Goal: Information Seeking & Learning: Learn about a topic

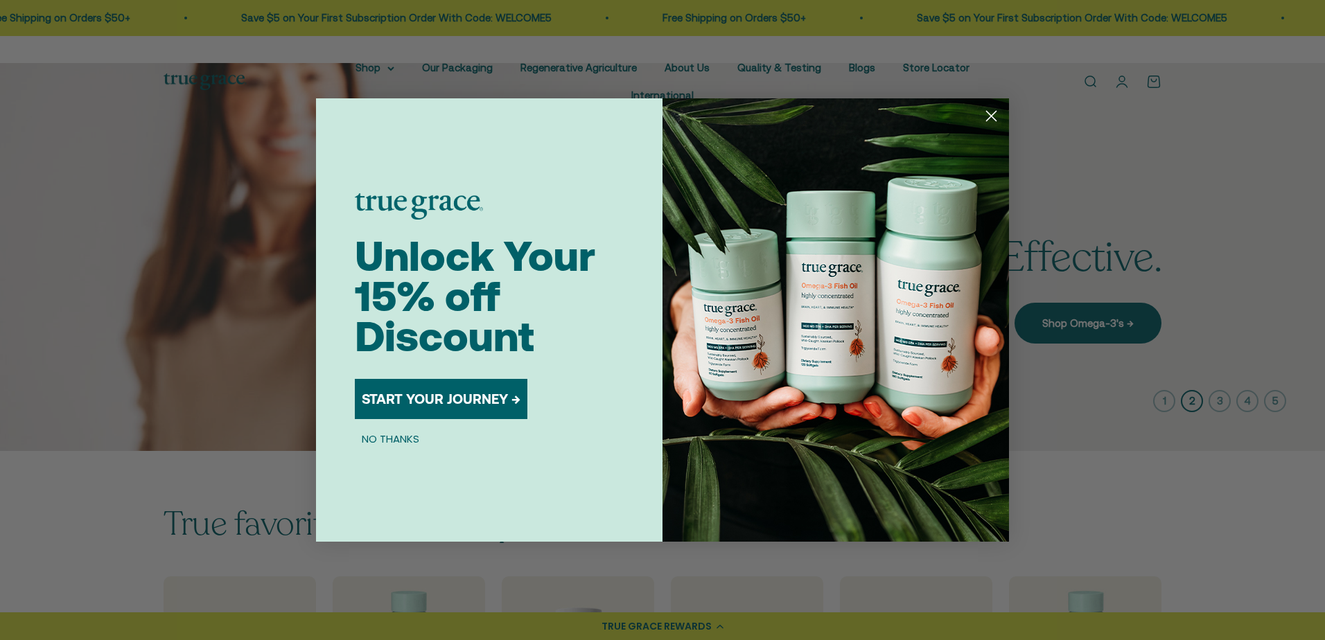
click at [986, 117] on circle "Close dialog" at bounding box center [991, 116] width 23 height 23
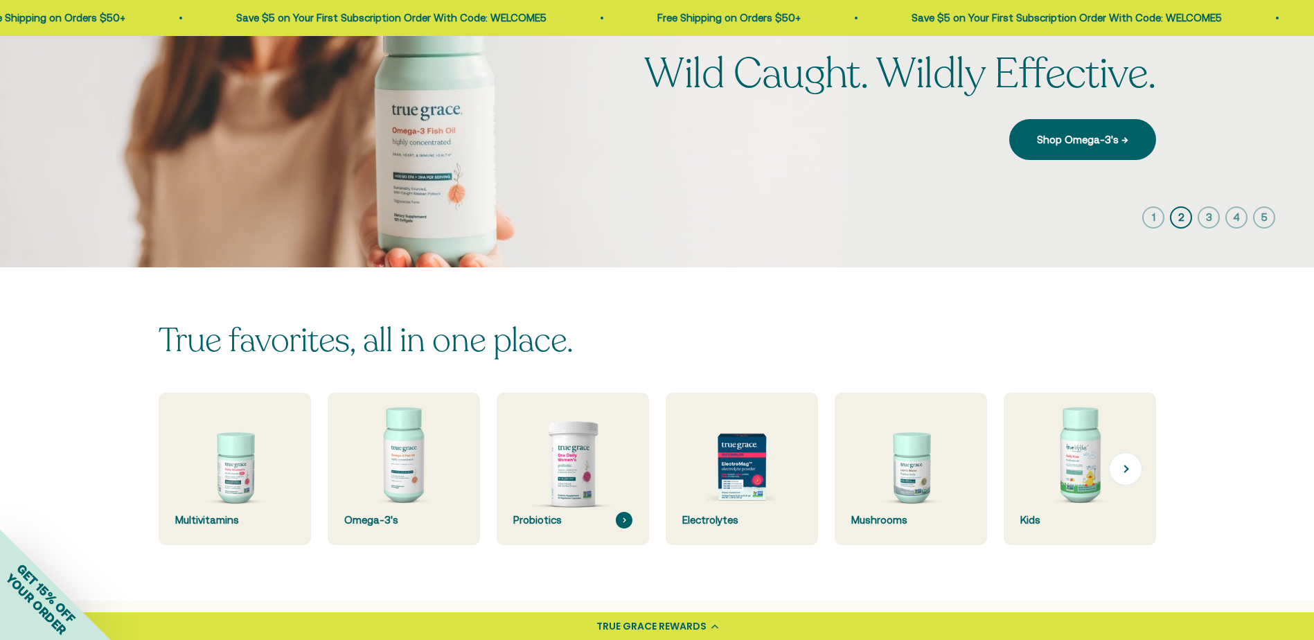
scroll to position [208, 0]
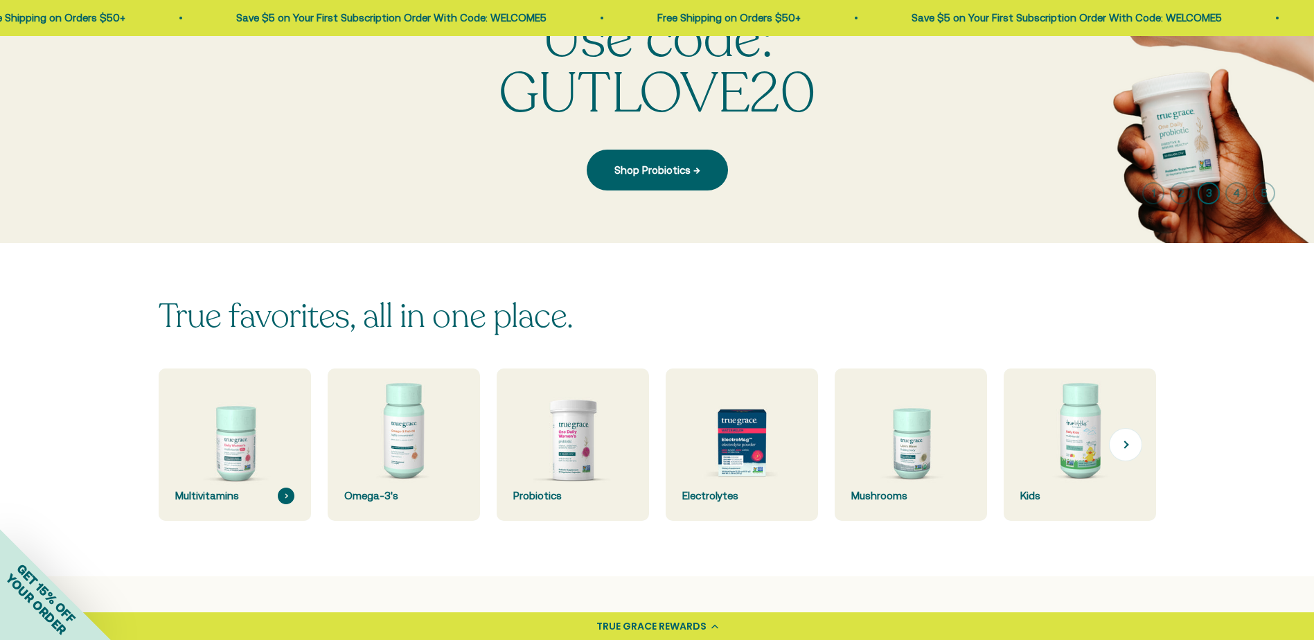
click at [236, 449] on img at bounding box center [234, 444] width 161 height 161
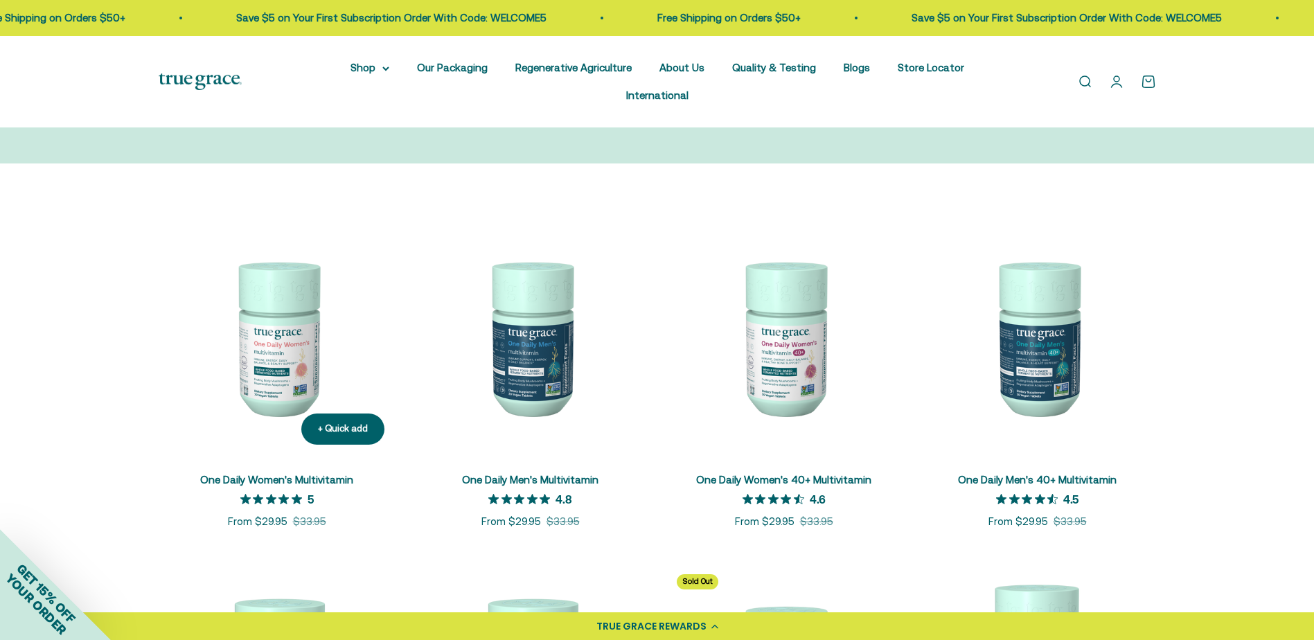
scroll to position [208, 0]
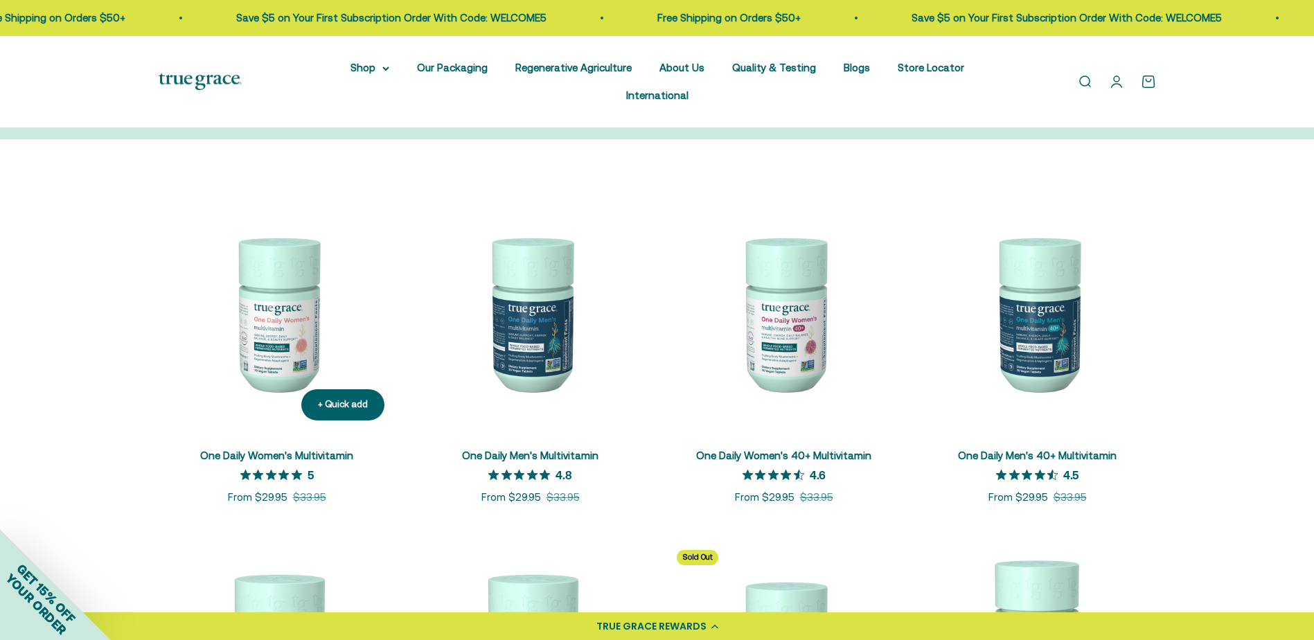
click at [256, 432] on div "One Daily Women's Multivitamin 5 out of 5 star rating 5 Sale price From $29.95 …" at bounding box center [277, 469] width 237 height 75
click at [254, 450] on link "One Daily Women's Multivitamin" at bounding box center [276, 456] width 153 height 12
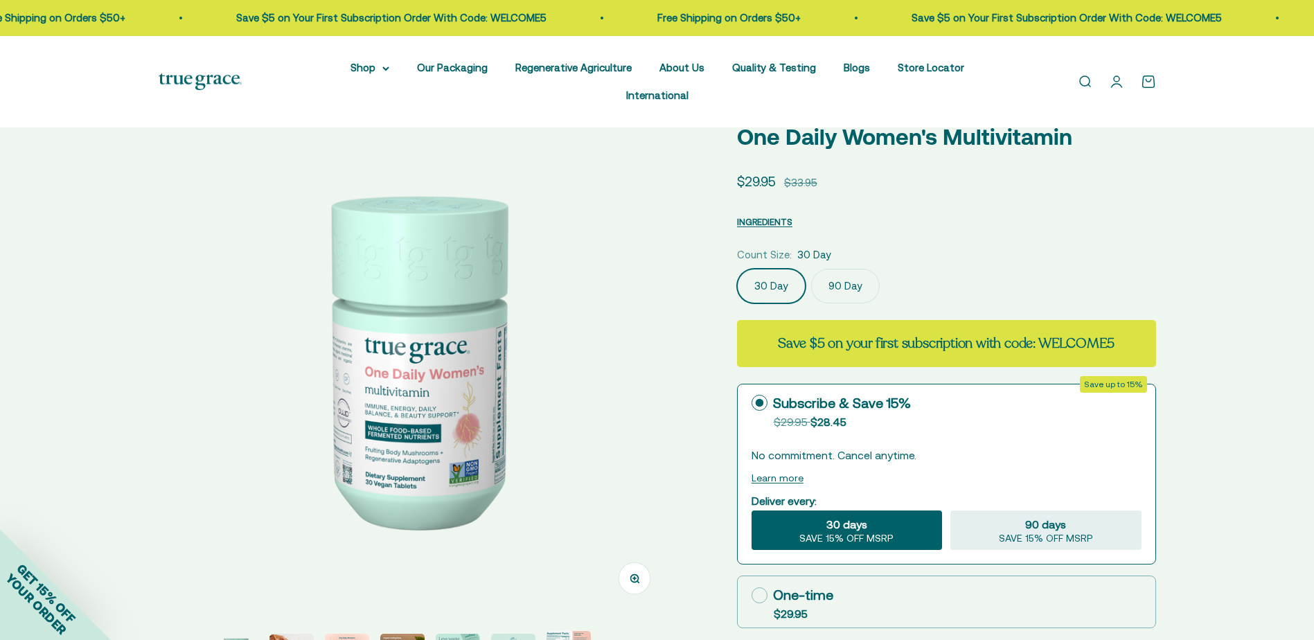
click at [765, 196] on safe-sticky "One Daily Women's Multivitamin Sale price $29.95 Regular price $33.95 INGREDIEN…" at bounding box center [946, 467] width 419 height 728
select select "3"
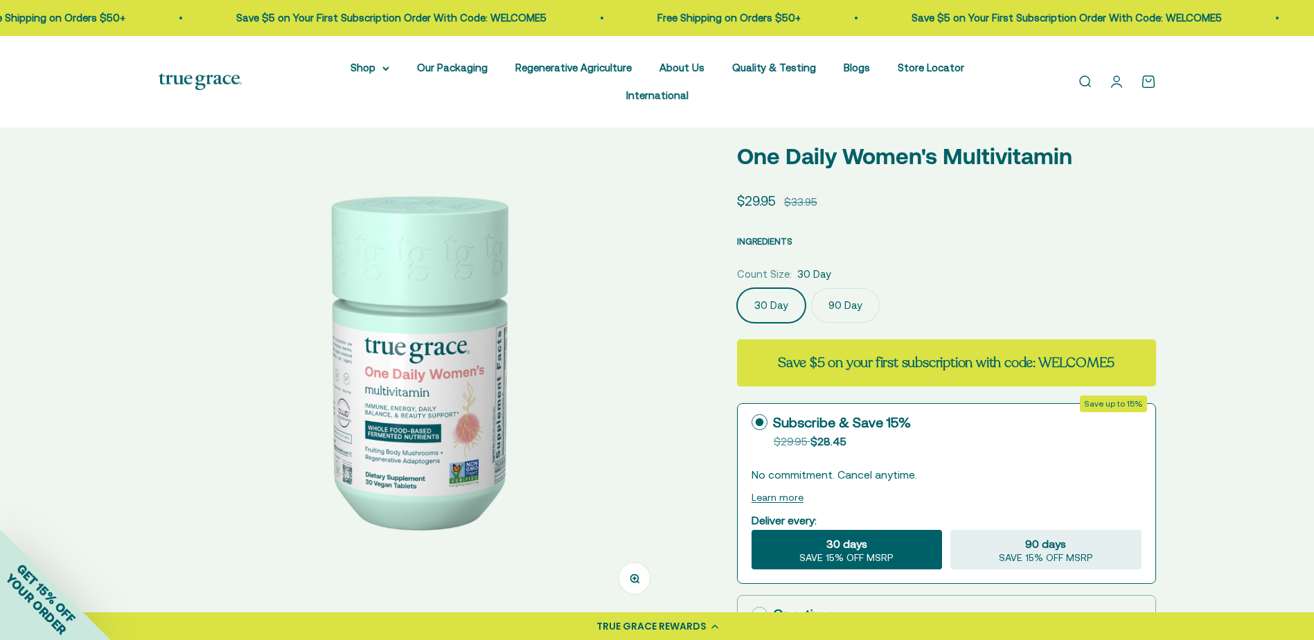
click at [760, 236] on span "INGREDIENTS" at bounding box center [764, 241] width 55 height 10
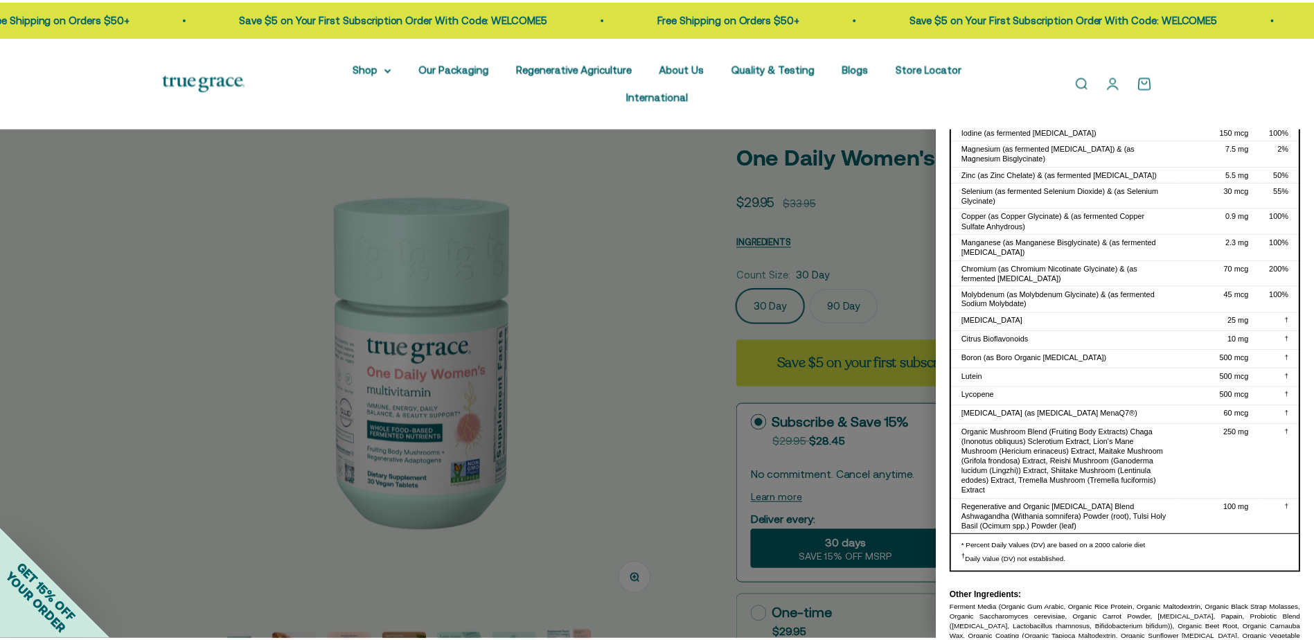
scroll to position [294, 0]
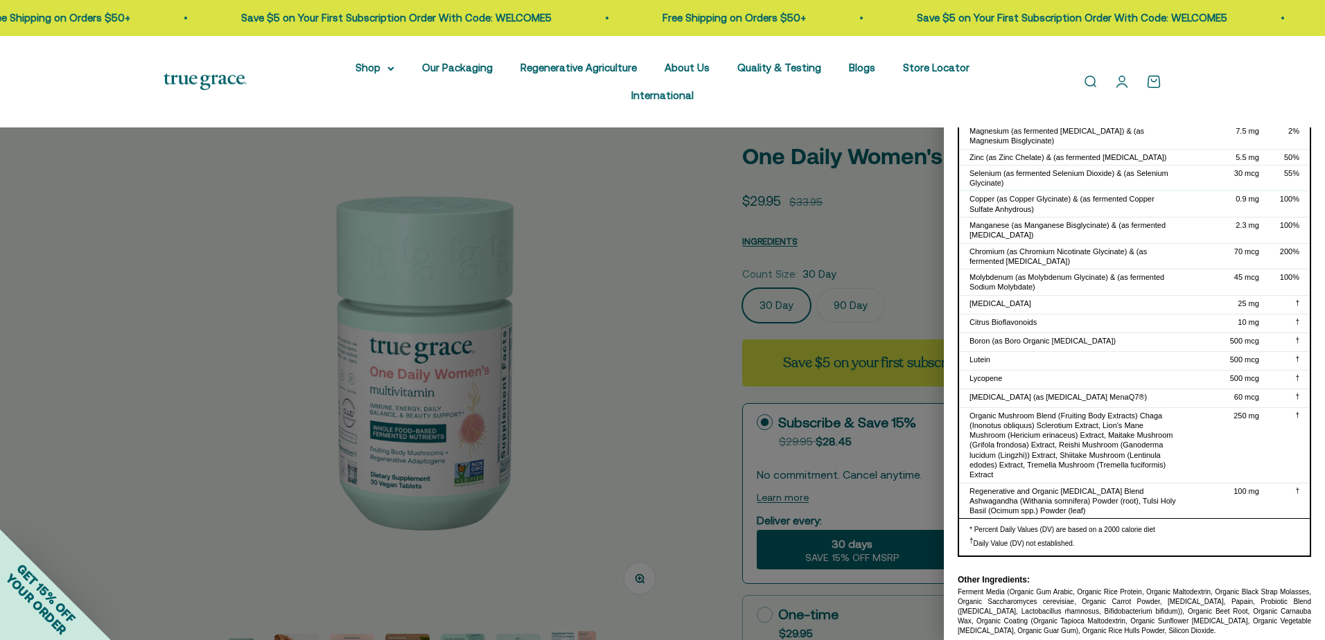
click at [617, 269] on div at bounding box center [662, 320] width 1325 height 640
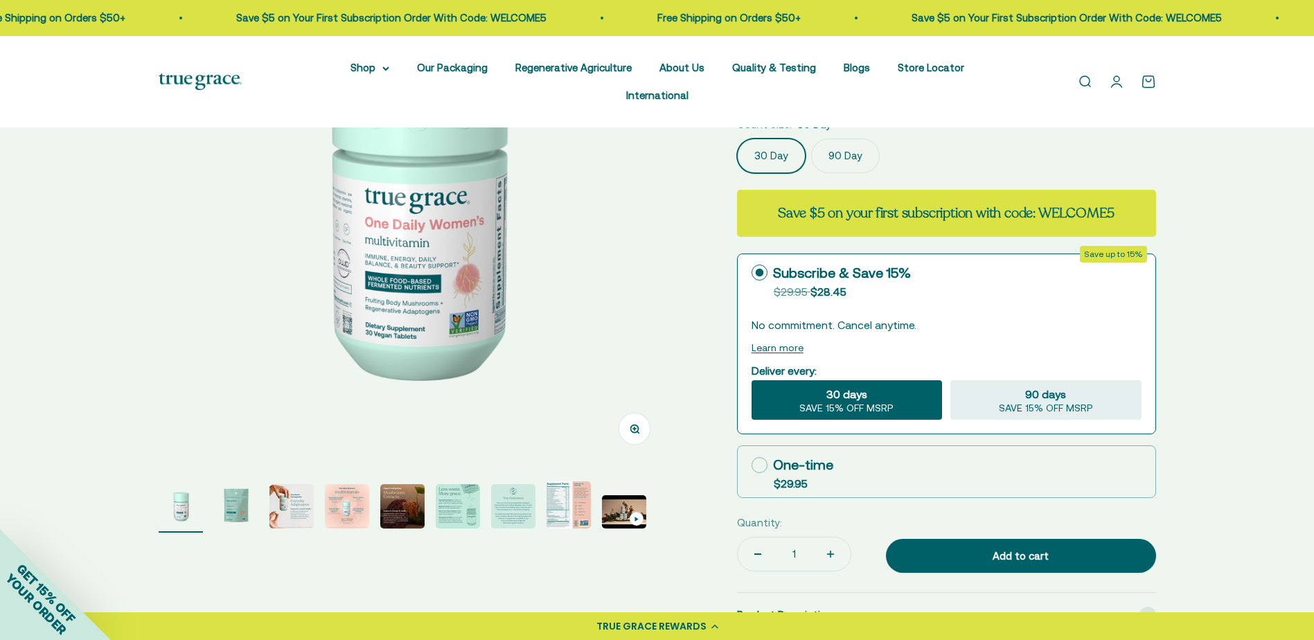
scroll to position [208, 0]
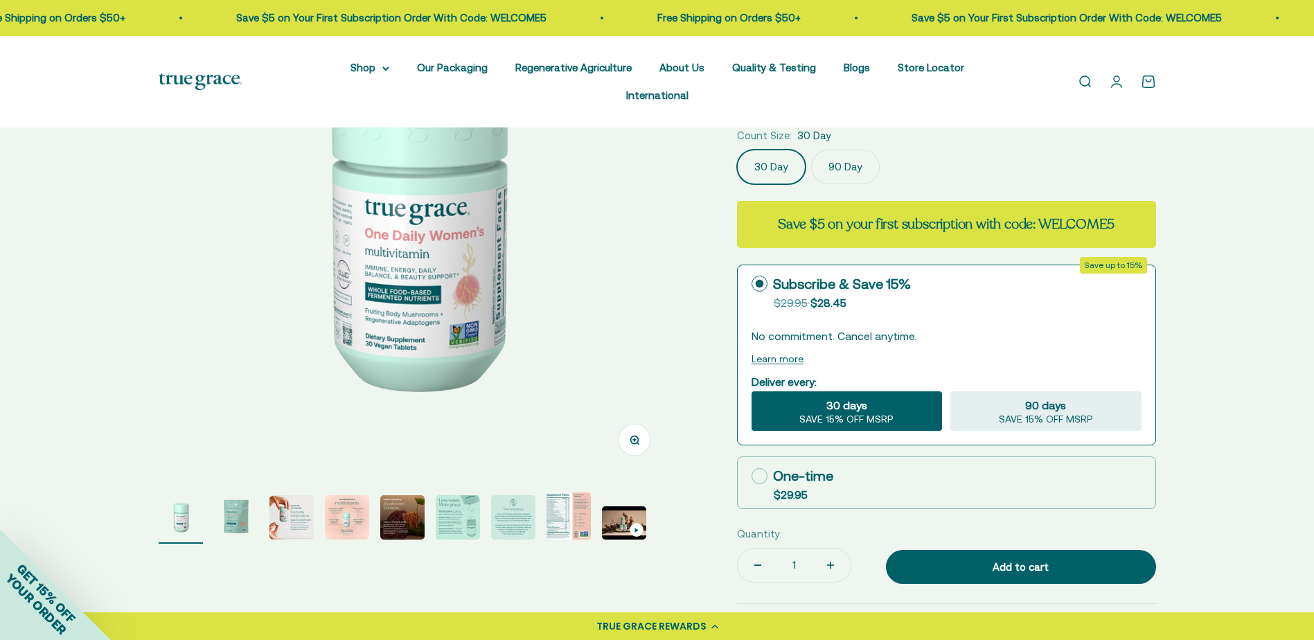
click at [273, 504] on img "Go to item 3" at bounding box center [291, 517] width 44 height 44
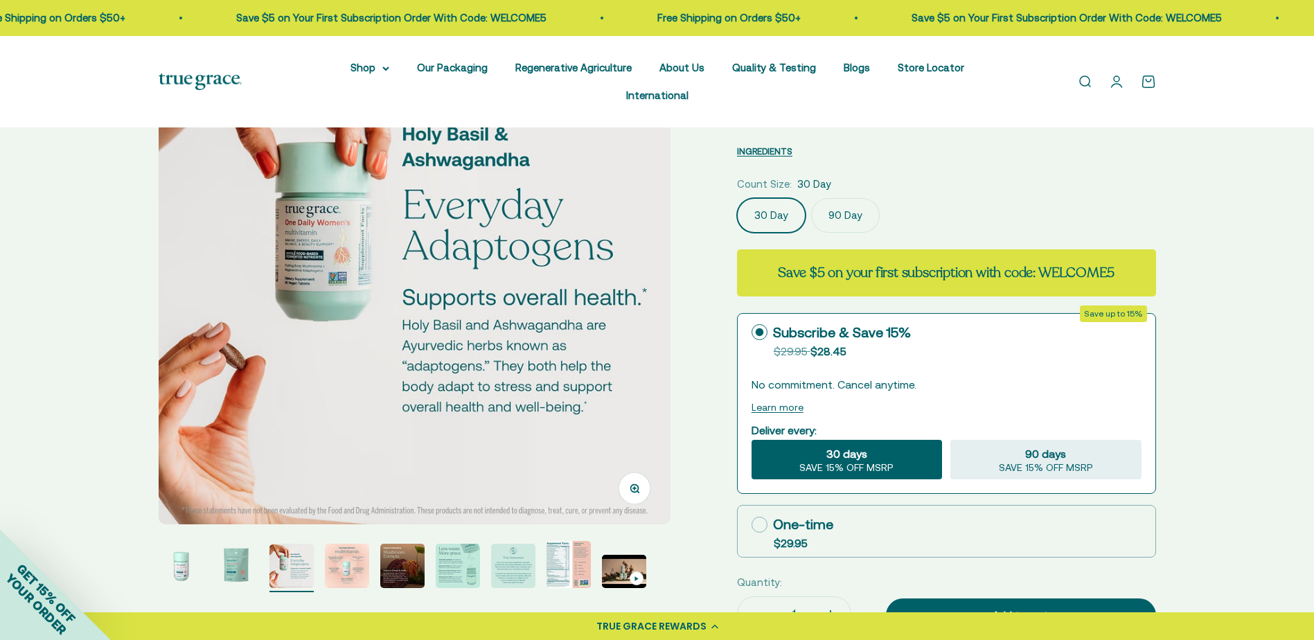
scroll to position [139, 0]
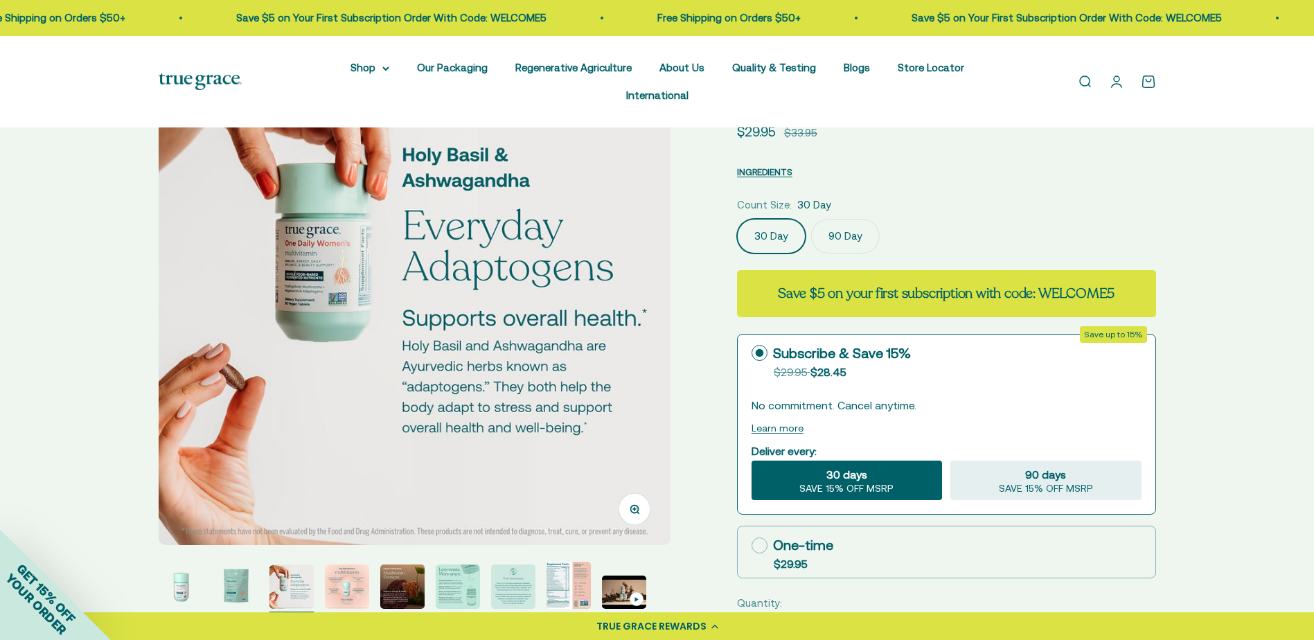
click at [590, 352] on img at bounding box center [415, 289] width 512 height 512
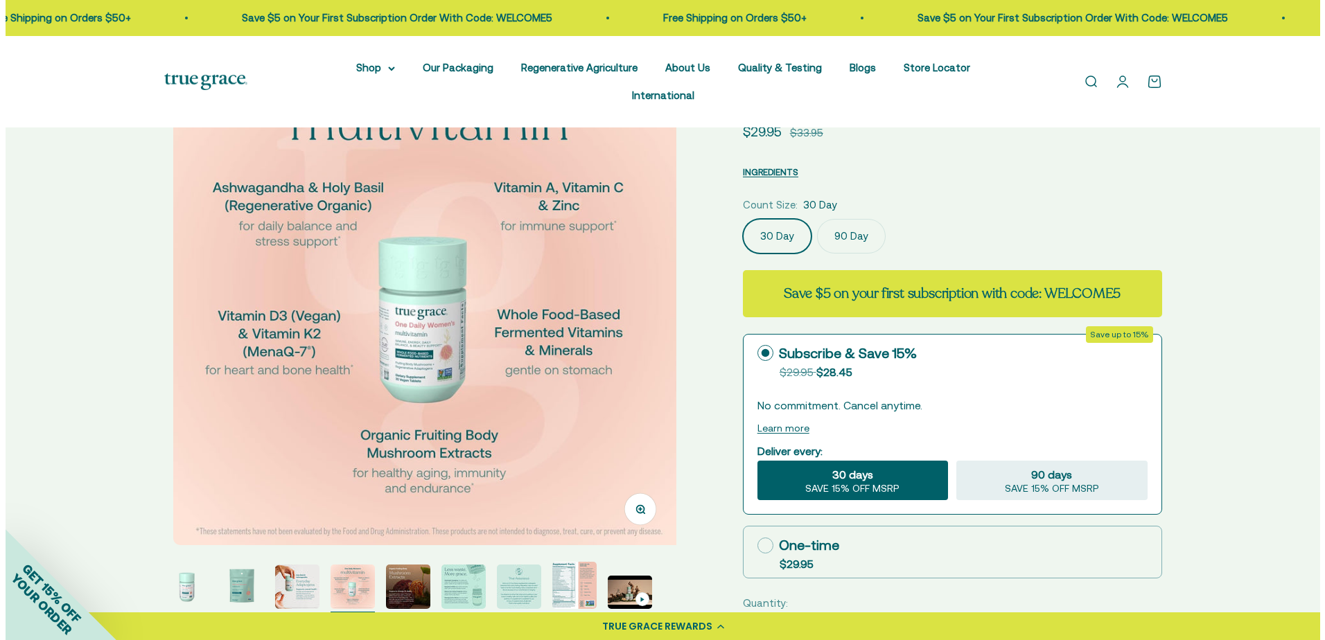
scroll to position [0, 1586]
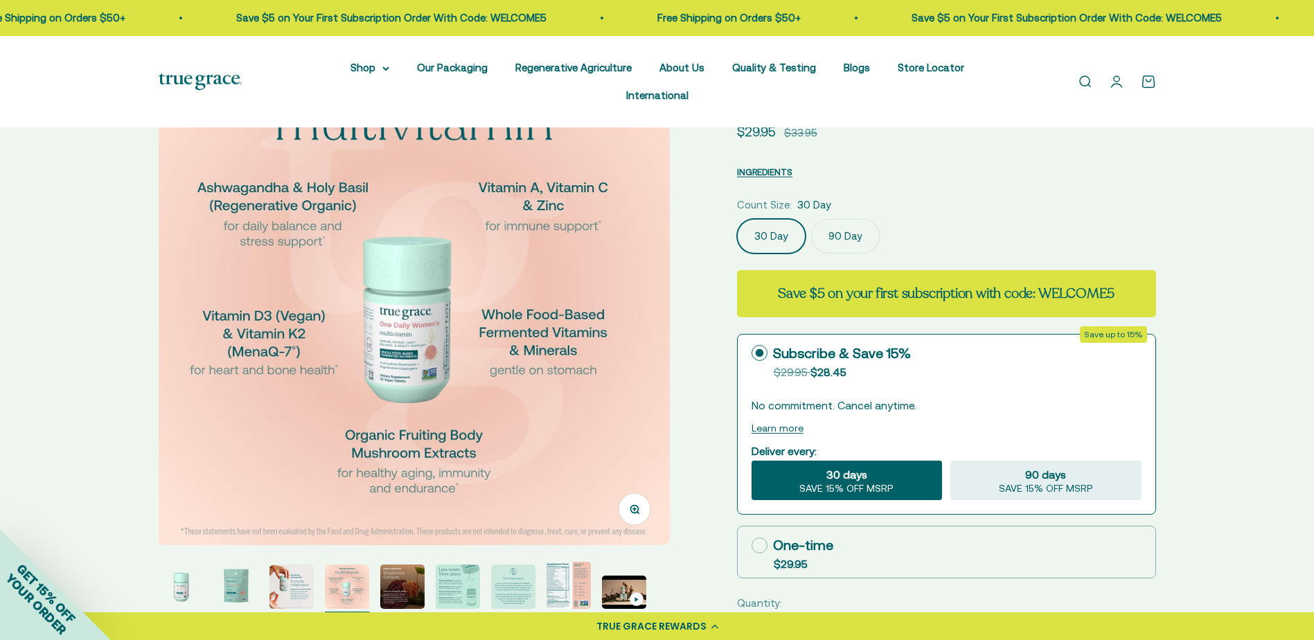
click at [774, 163] on button "INGREDIENTS" at bounding box center [764, 171] width 55 height 17
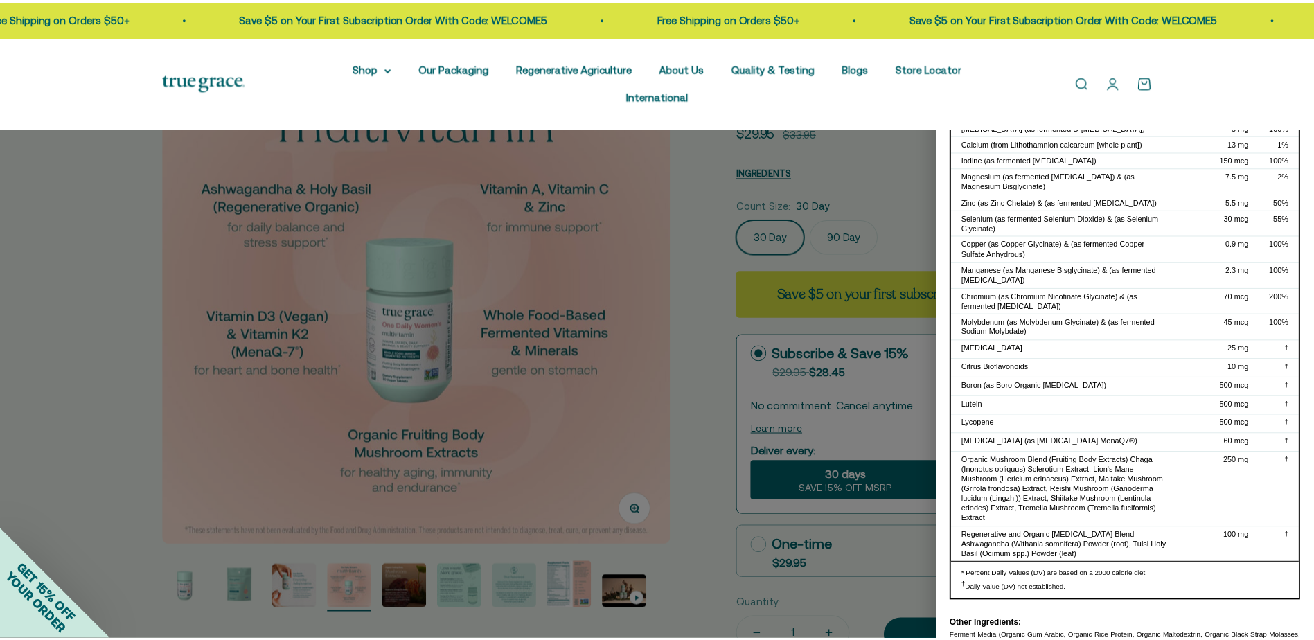
scroll to position [224, 0]
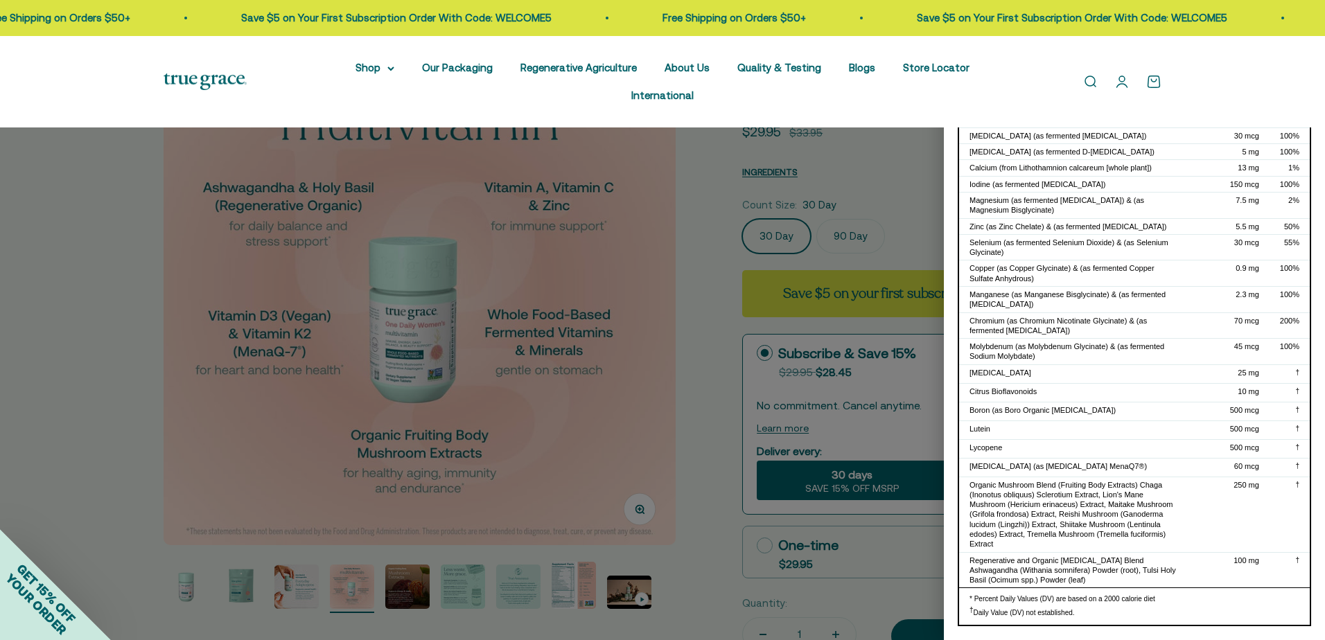
click at [710, 249] on div at bounding box center [662, 320] width 1325 height 640
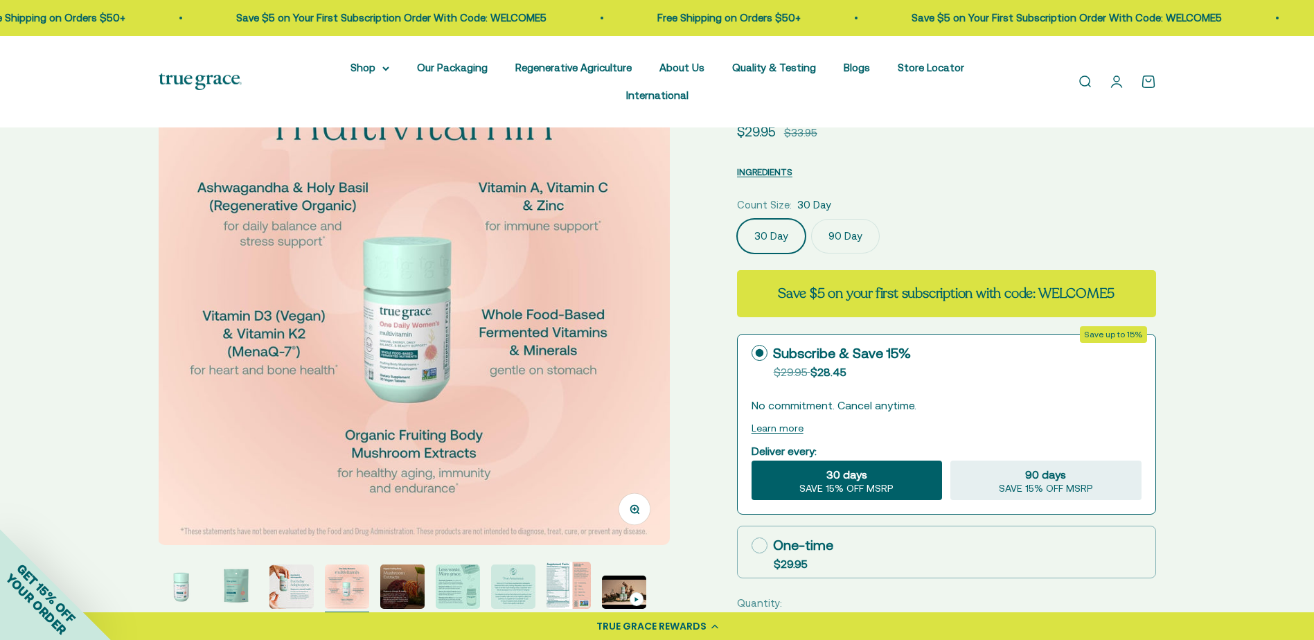
click at [642, 249] on img at bounding box center [414, 289] width 512 height 512
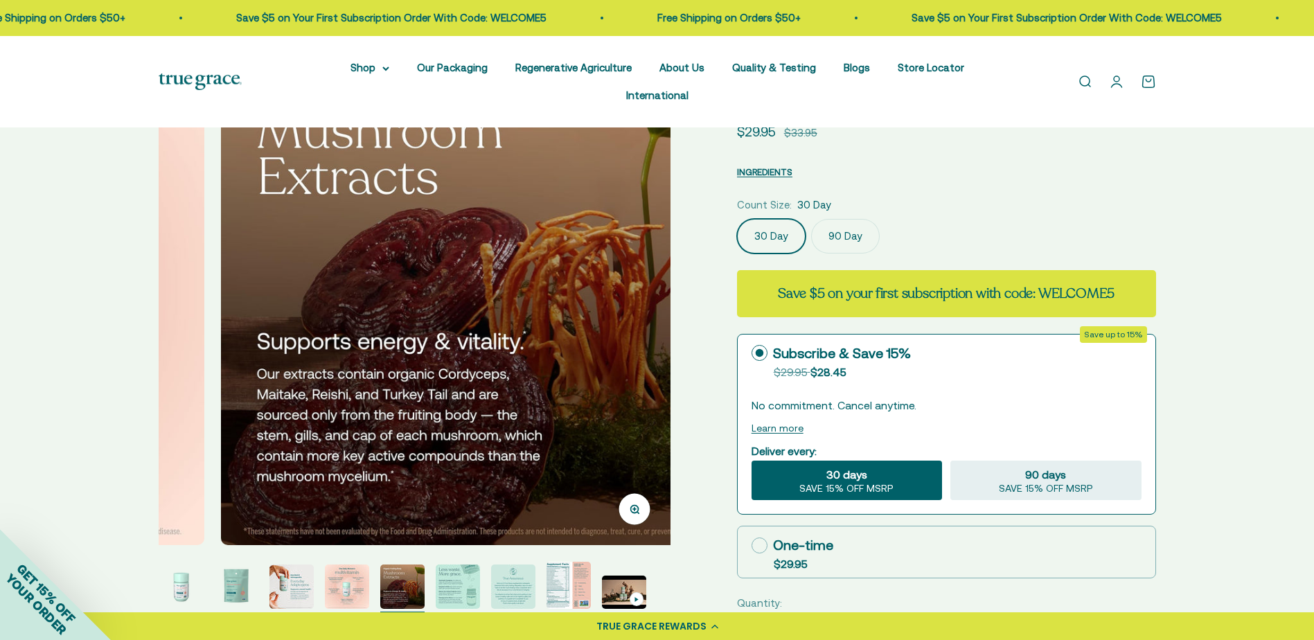
scroll to position [0, 2115]
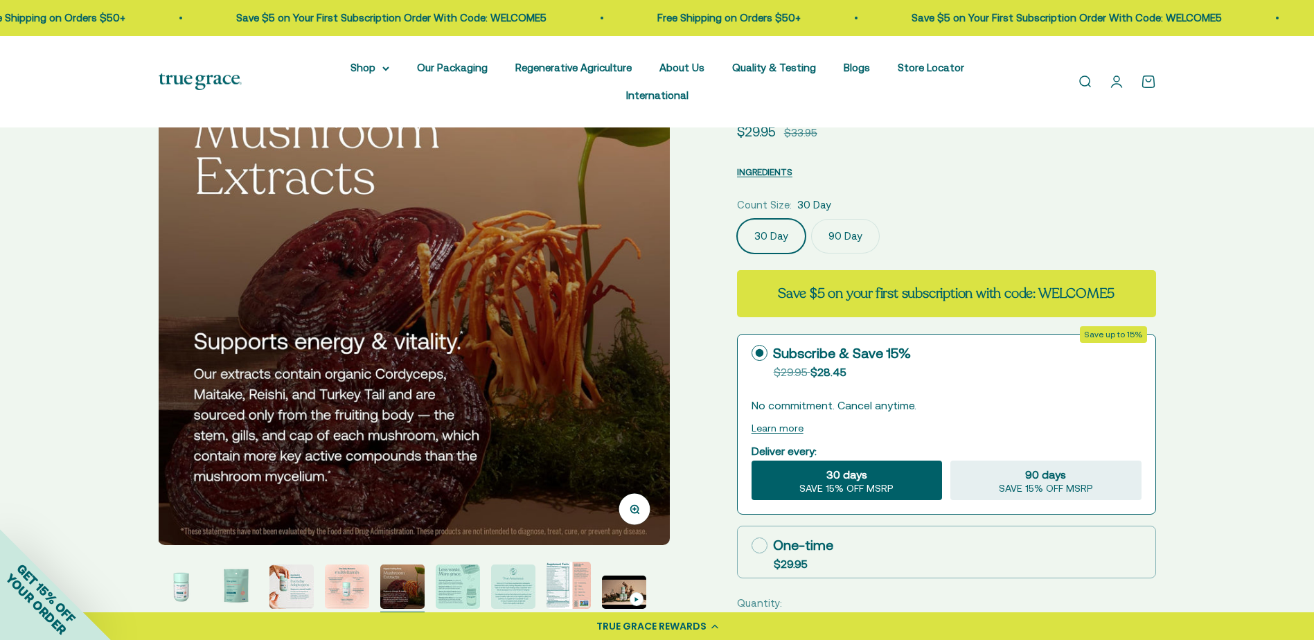
click at [605, 255] on img at bounding box center [414, 289] width 512 height 512
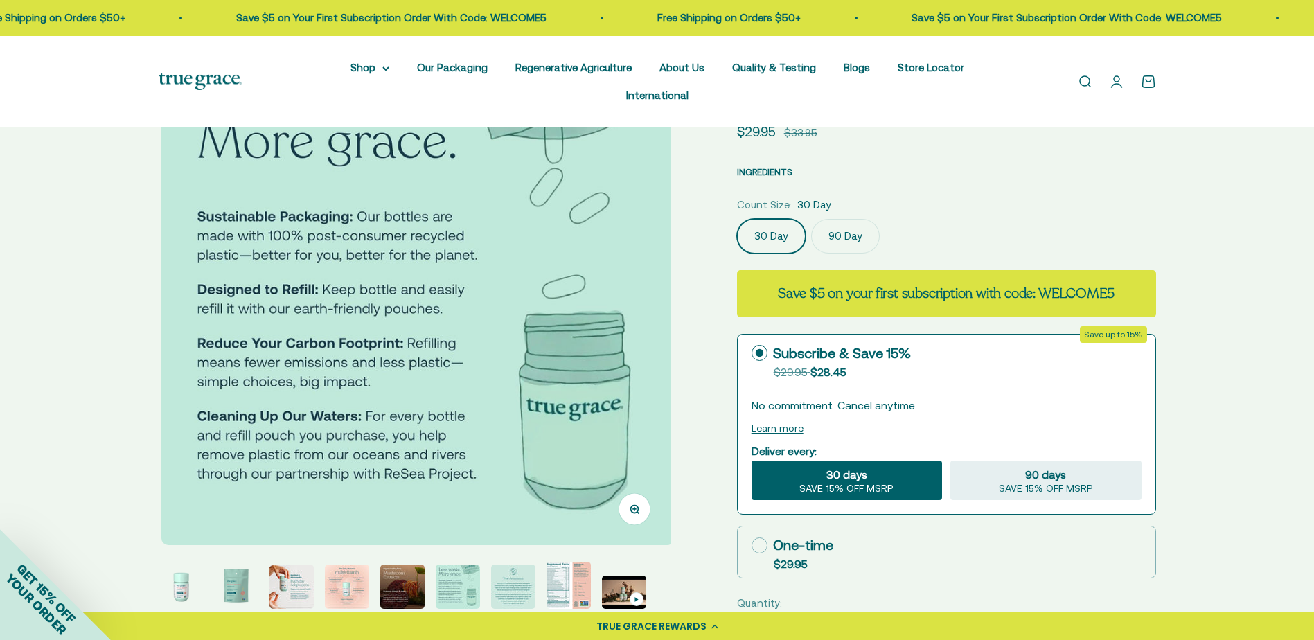
scroll to position [0, 2644]
click at [605, 255] on img at bounding box center [414, 289] width 512 height 512
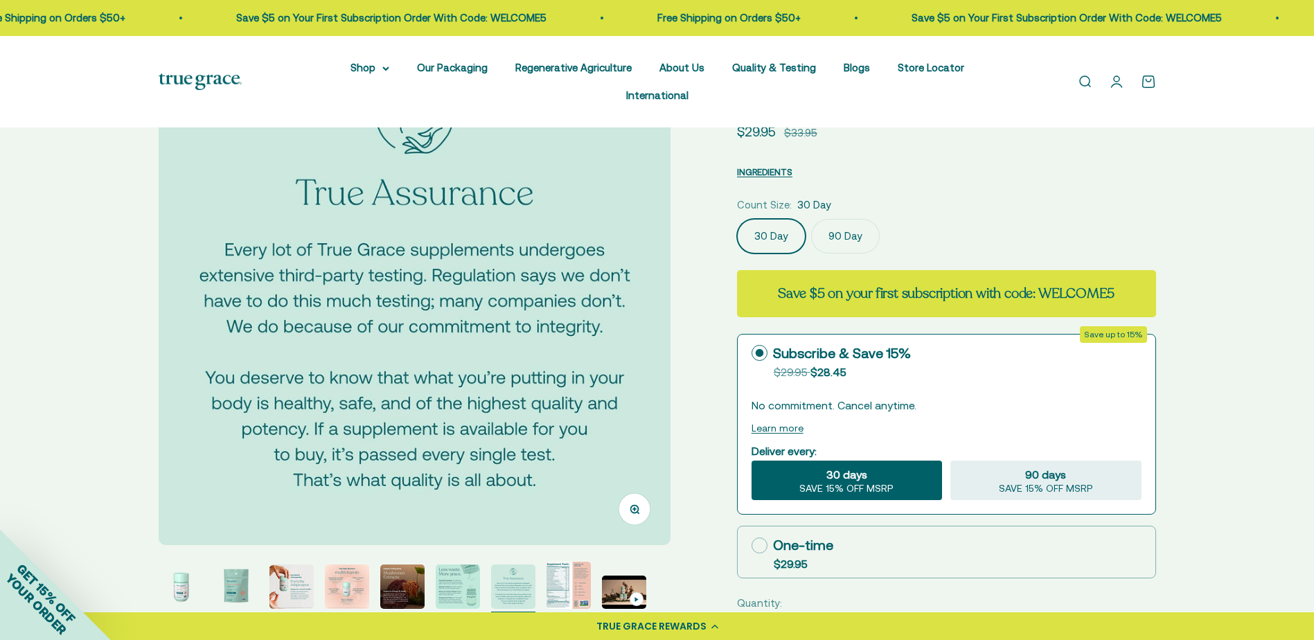
click at [603, 255] on img at bounding box center [415, 289] width 512 height 512
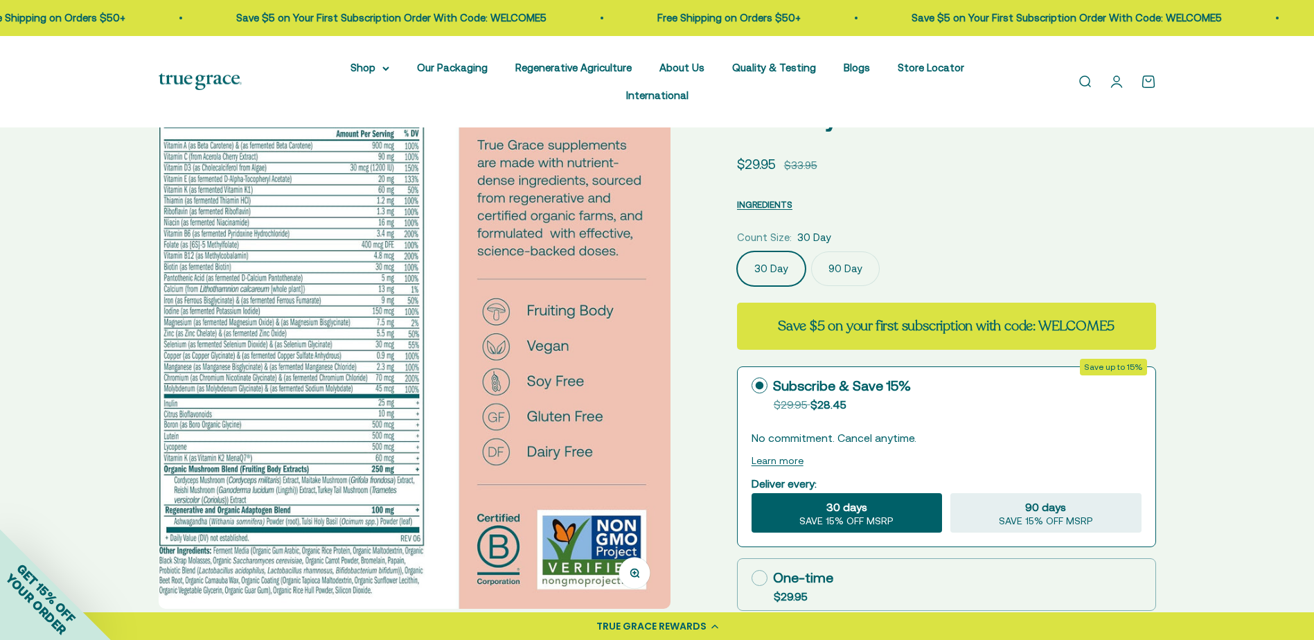
scroll to position [139, 0]
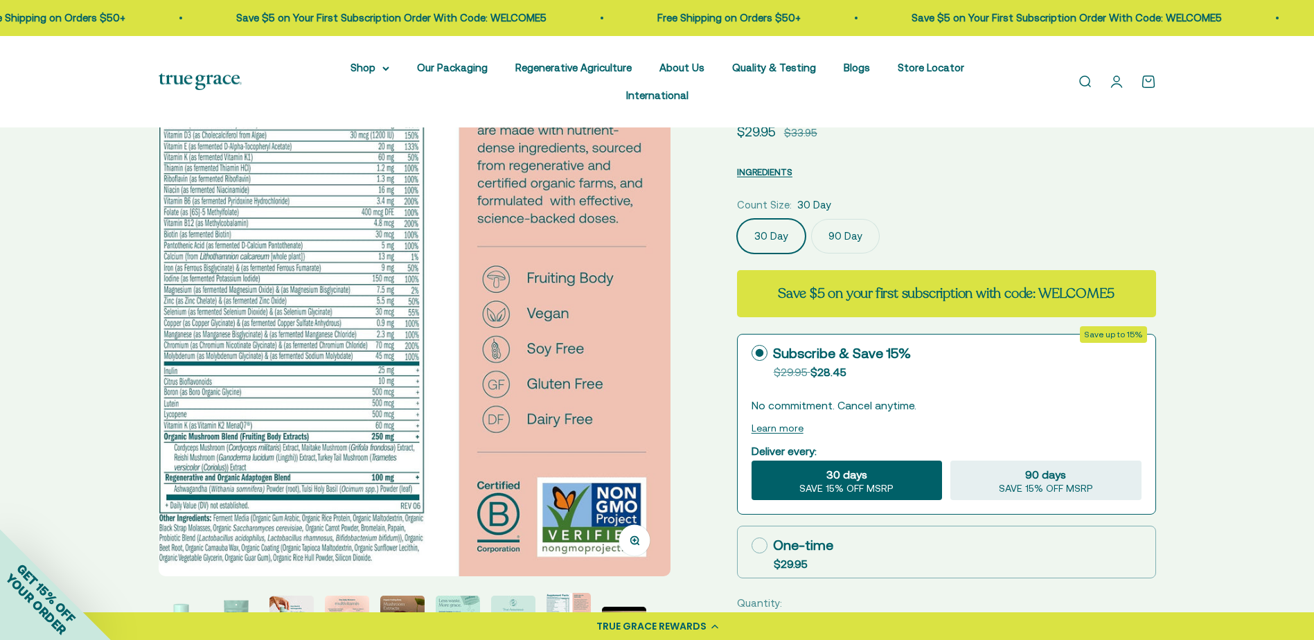
click at [607, 251] on img at bounding box center [415, 304] width 512 height 543
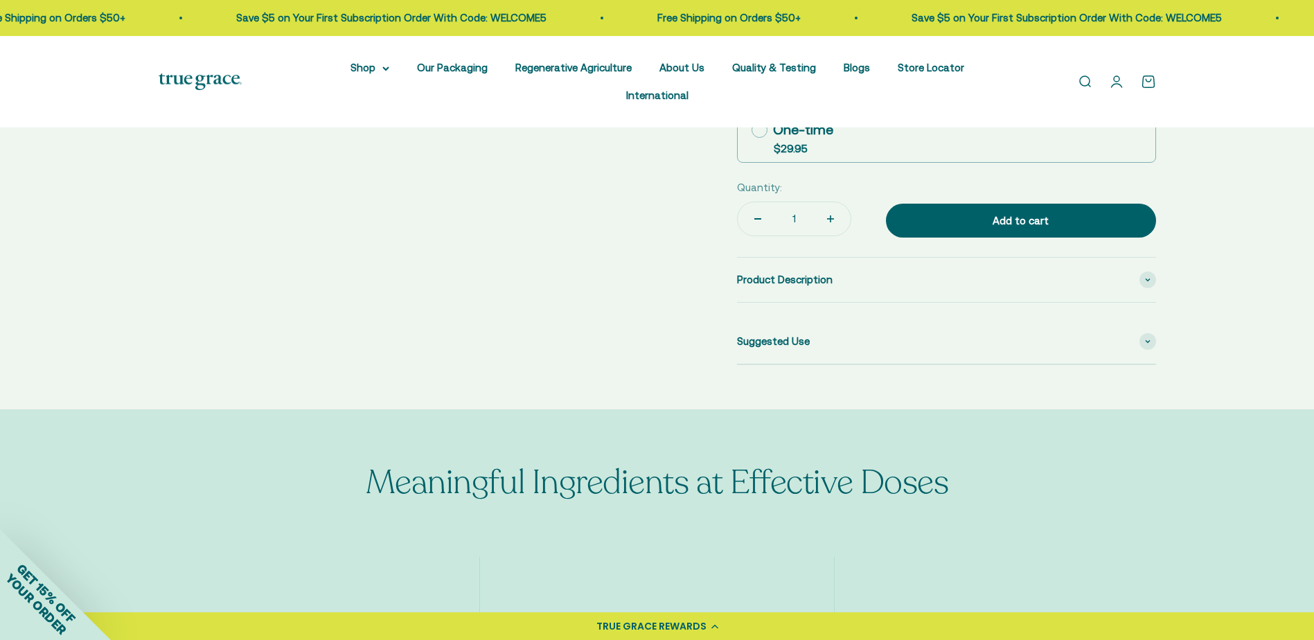
scroll to position [0, 4230]
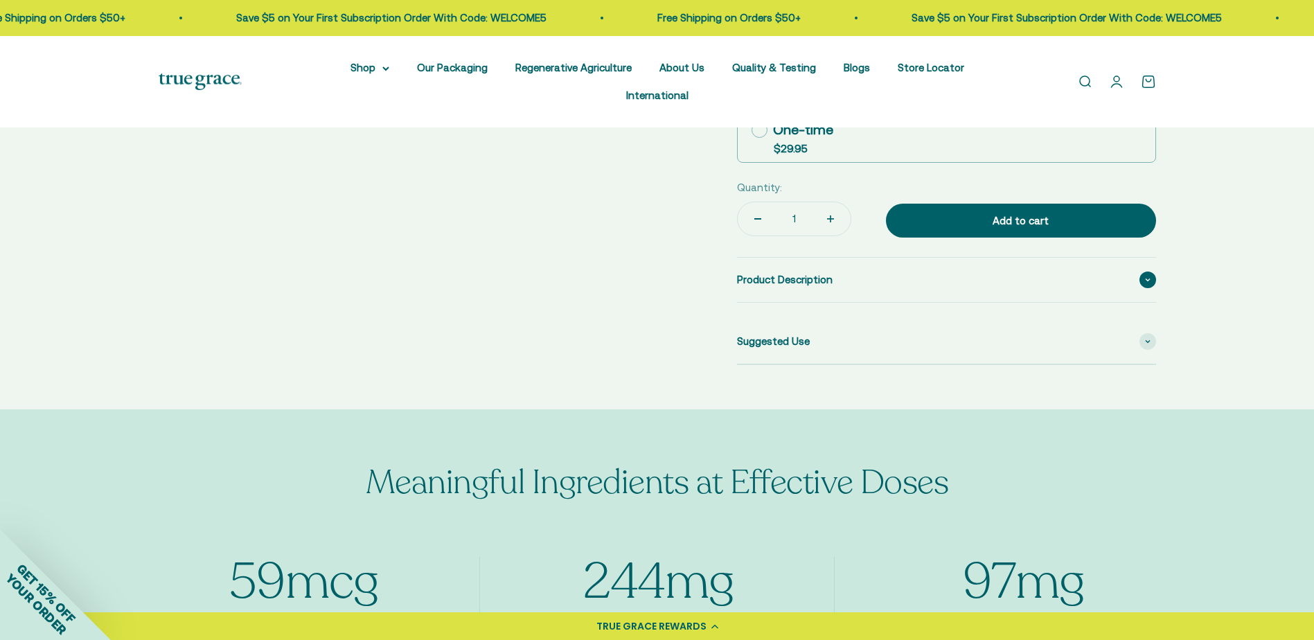
click at [837, 258] on div "Product Description" at bounding box center [946, 280] width 419 height 44
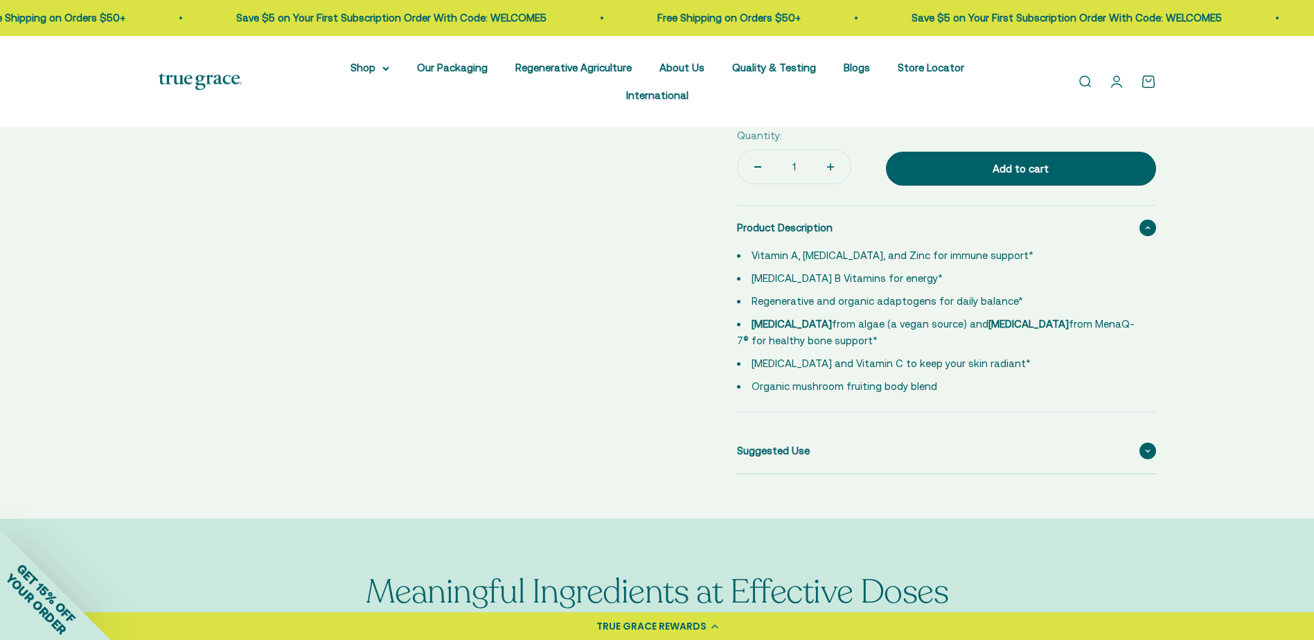
scroll to position [693, 0]
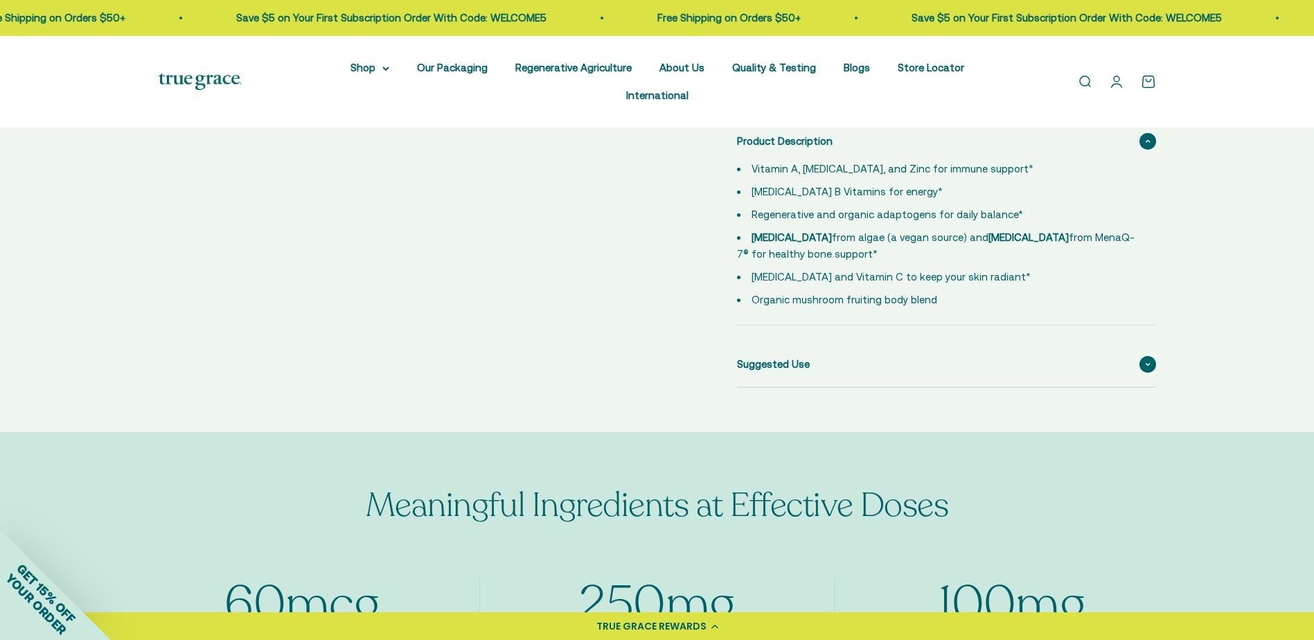
click at [791, 356] on span "Suggested Use" at bounding box center [773, 364] width 73 height 17
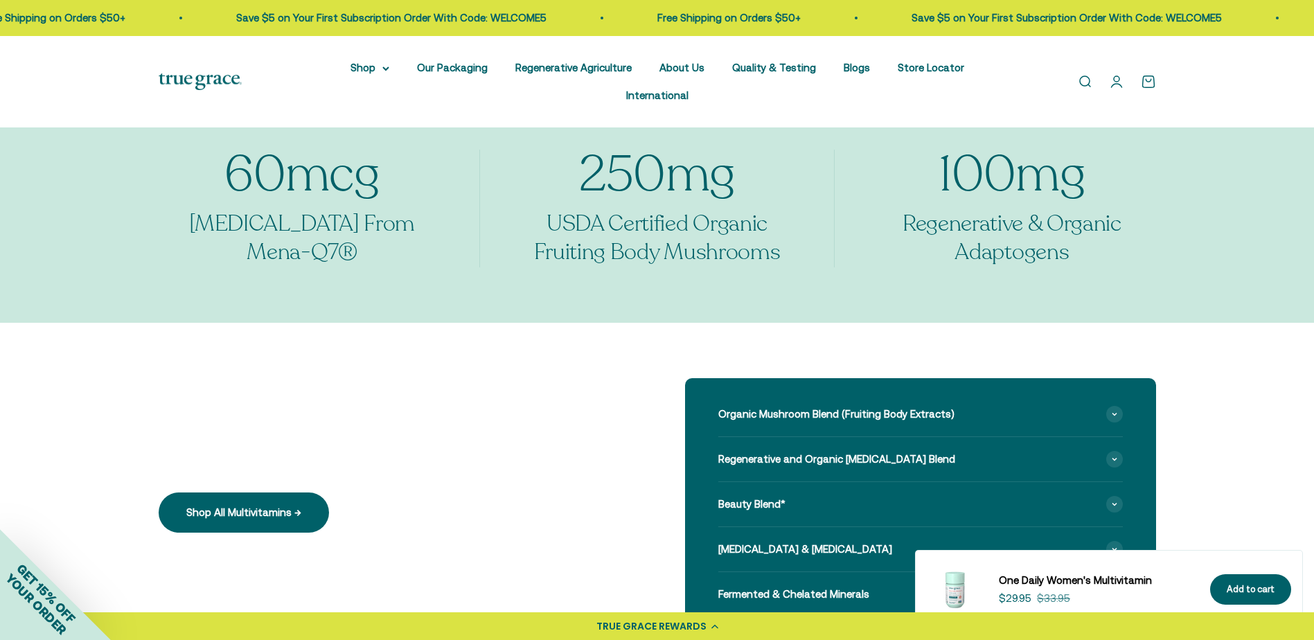
scroll to position [1247, 0]
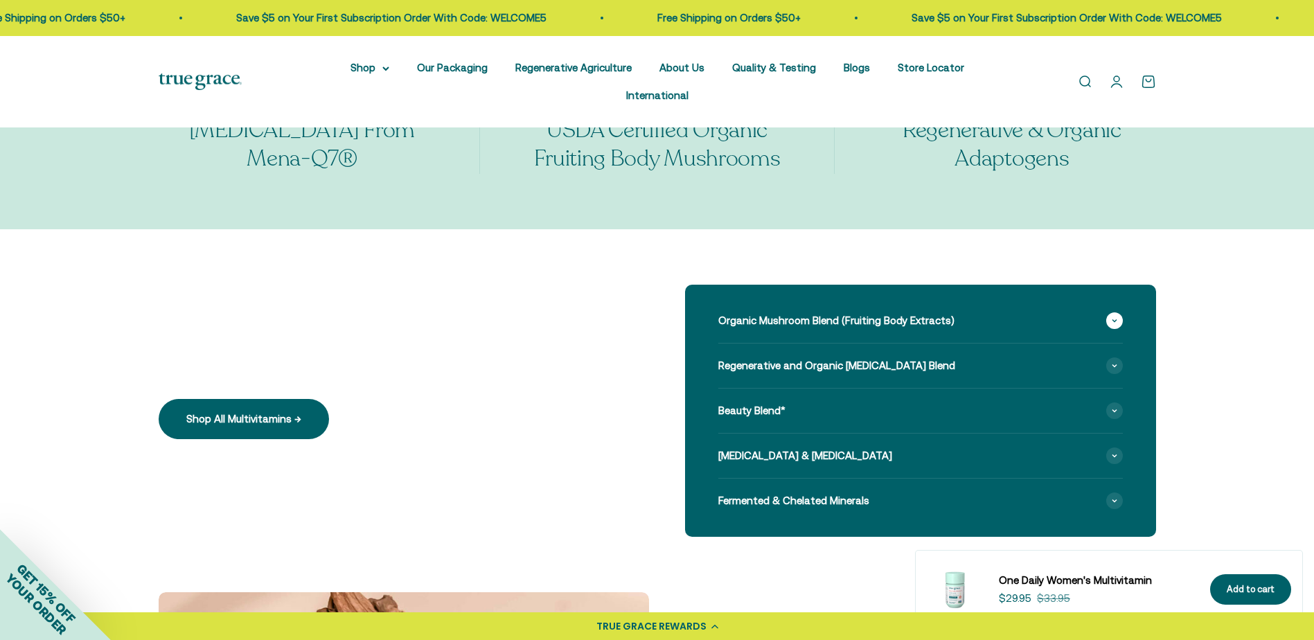
click at [892, 312] on span "Organic Mushroom Blend (Fruiting Body Extracts)" at bounding box center [836, 320] width 236 height 17
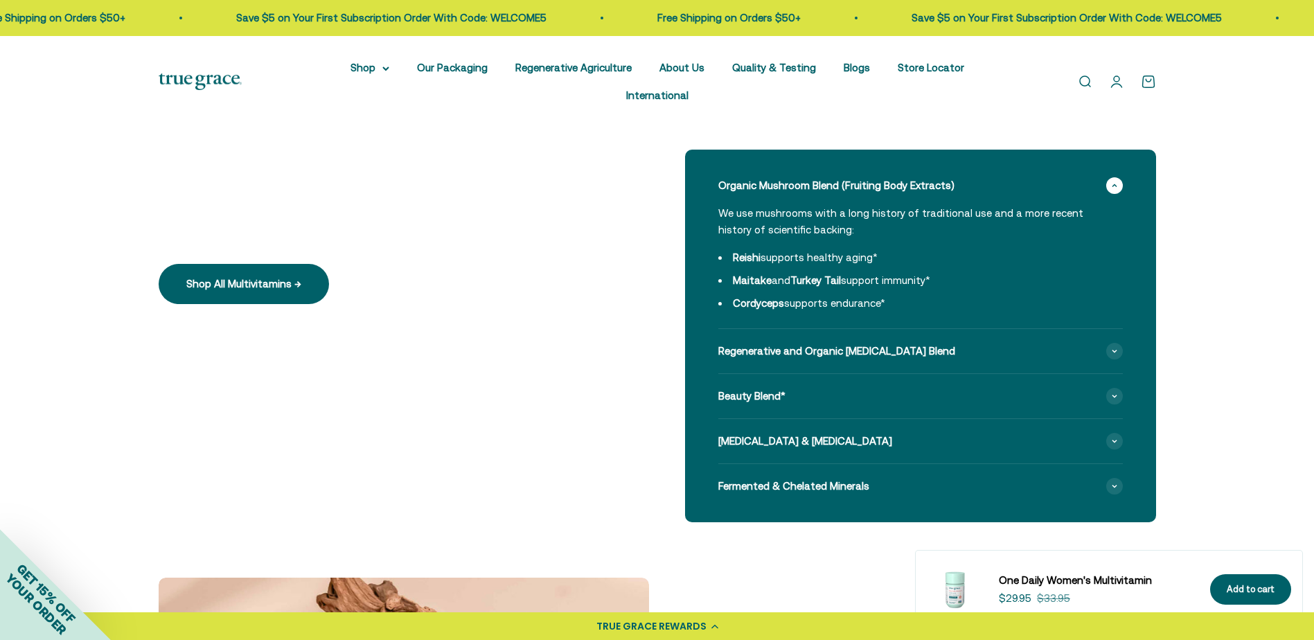
scroll to position [1386, 0]
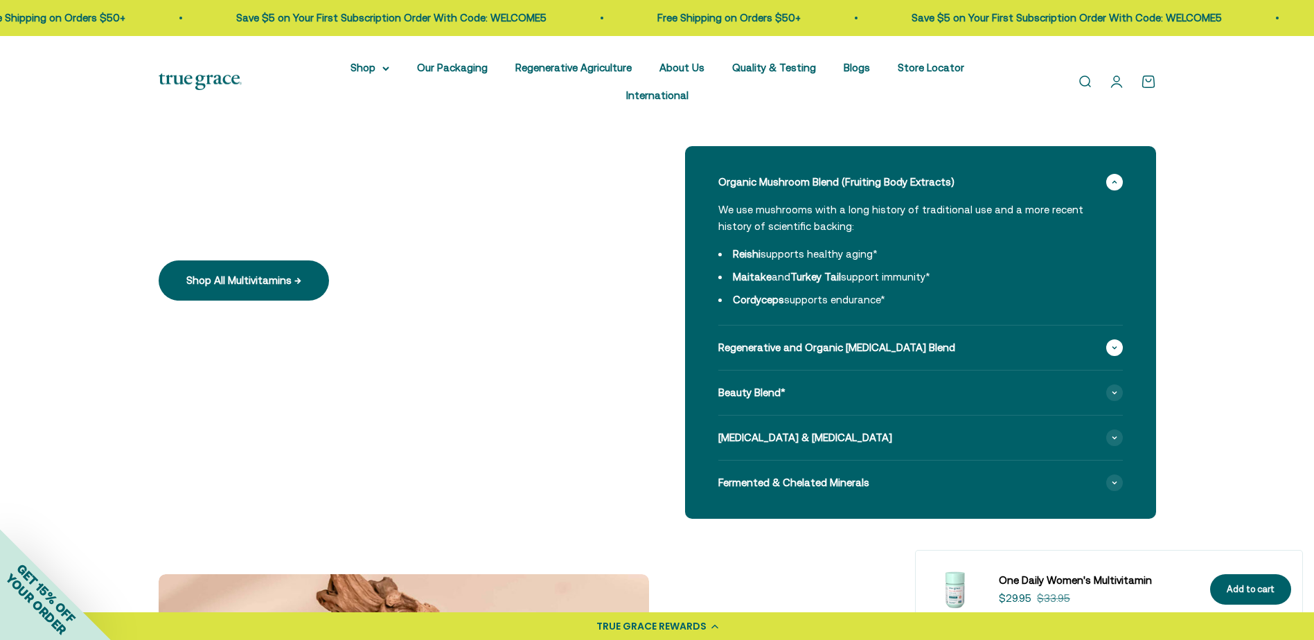
click at [829, 339] on span "Regenerative and Organic Adaptogen Blend" at bounding box center [836, 347] width 237 height 17
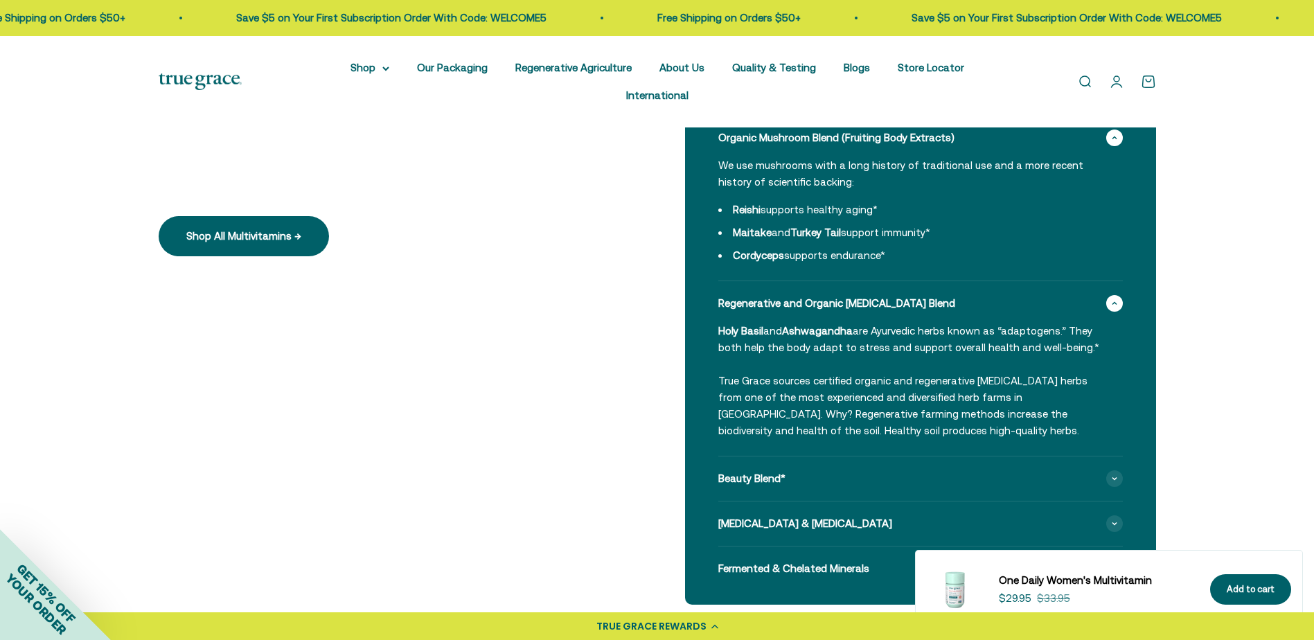
scroll to position [1524, 0]
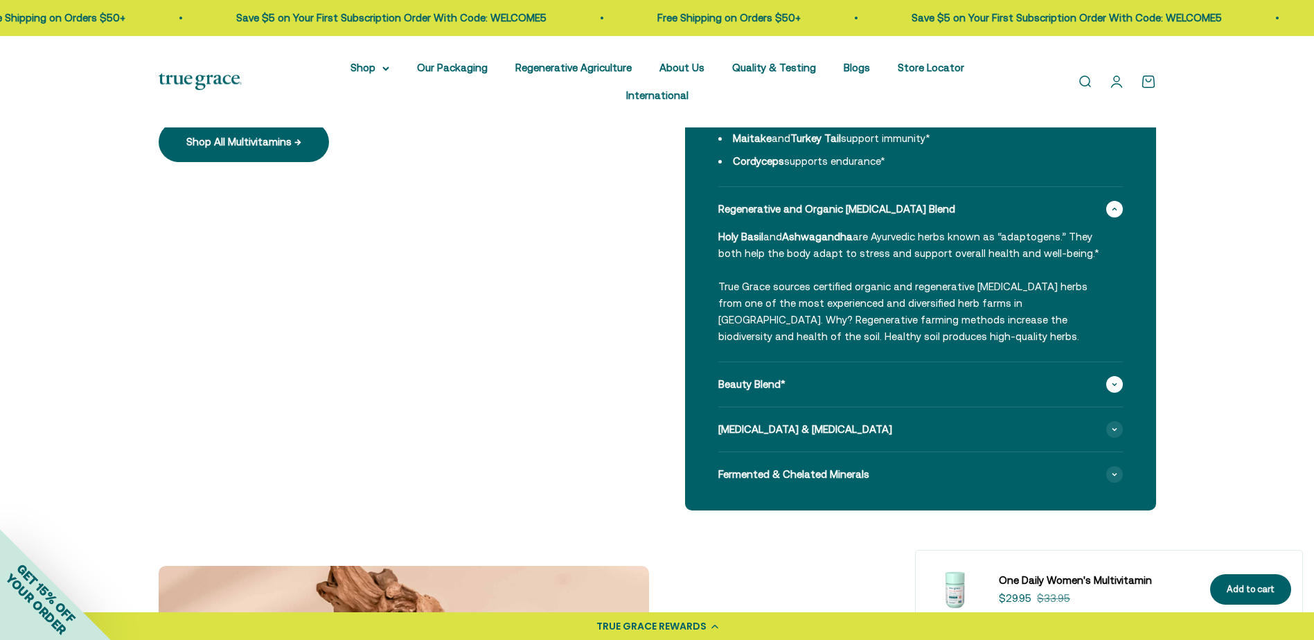
click at [771, 376] on span "Beauty Blend*" at bounding box center [751, 384] width 67 height 17
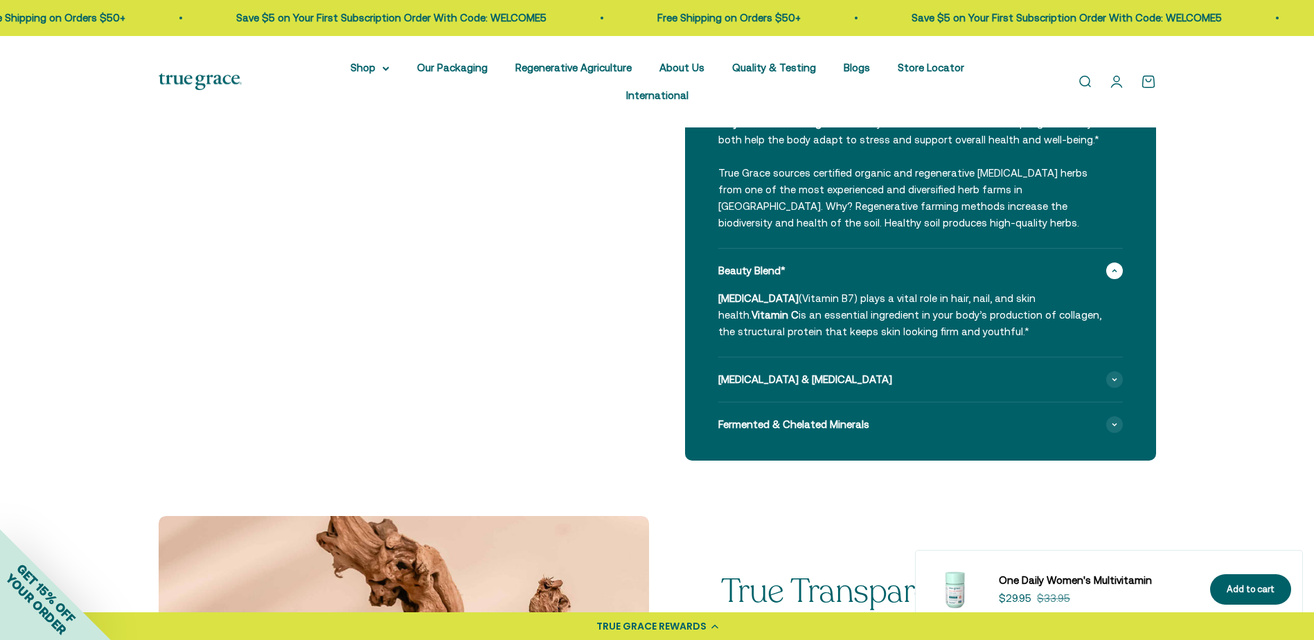
scroll to position [1663, 0]
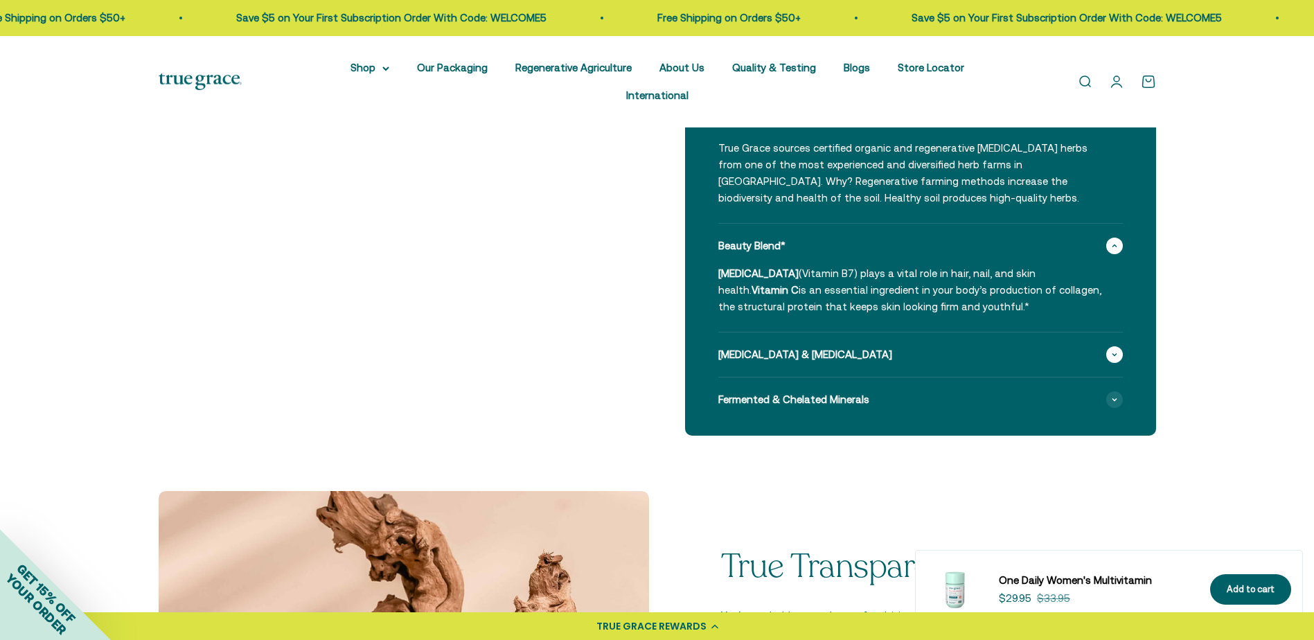
click at [869, 333] on div "Vitamin K2 & Vitamin D3" at bounding box center [920, 355] width 405 height 44
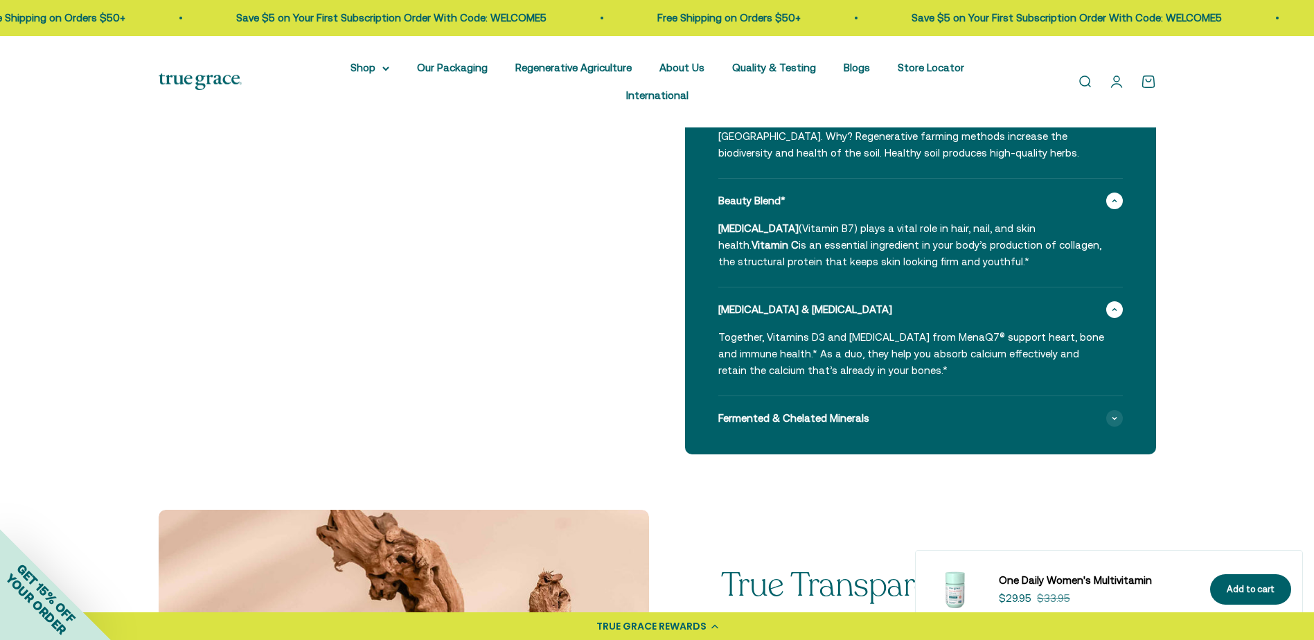
scroll to position [1732, 0]
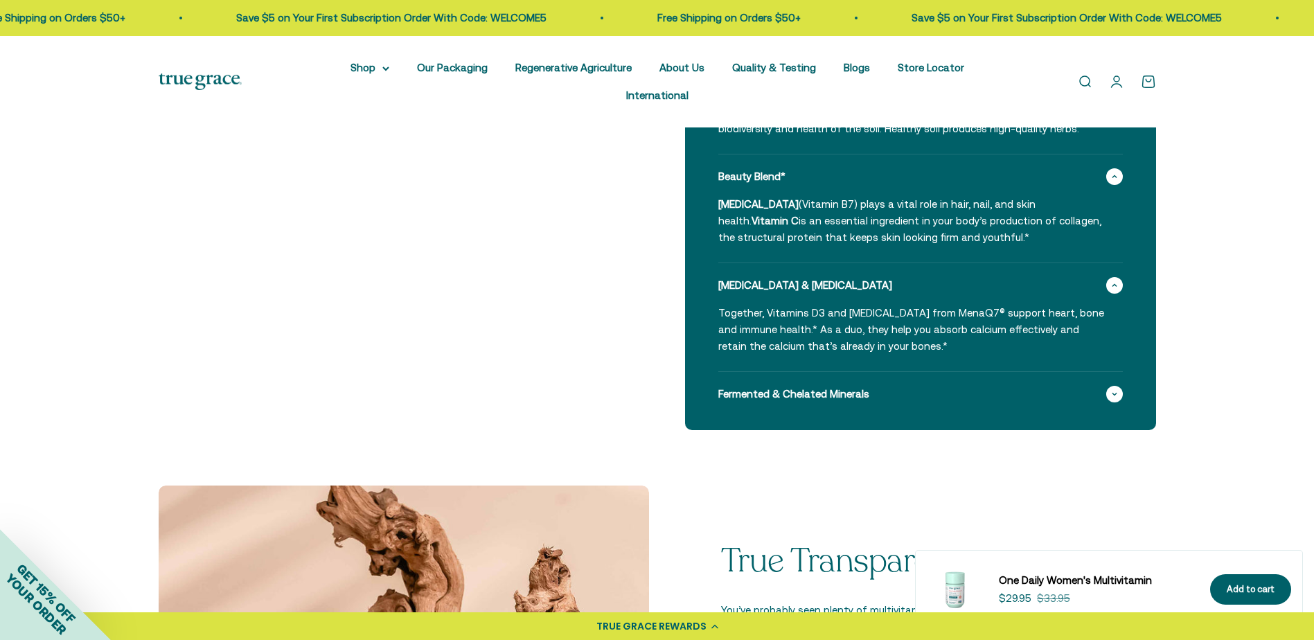
click at [807, 386] on span "Fermented & Chelated Minerals" at bounding box center [793, 394] width 151 height 17
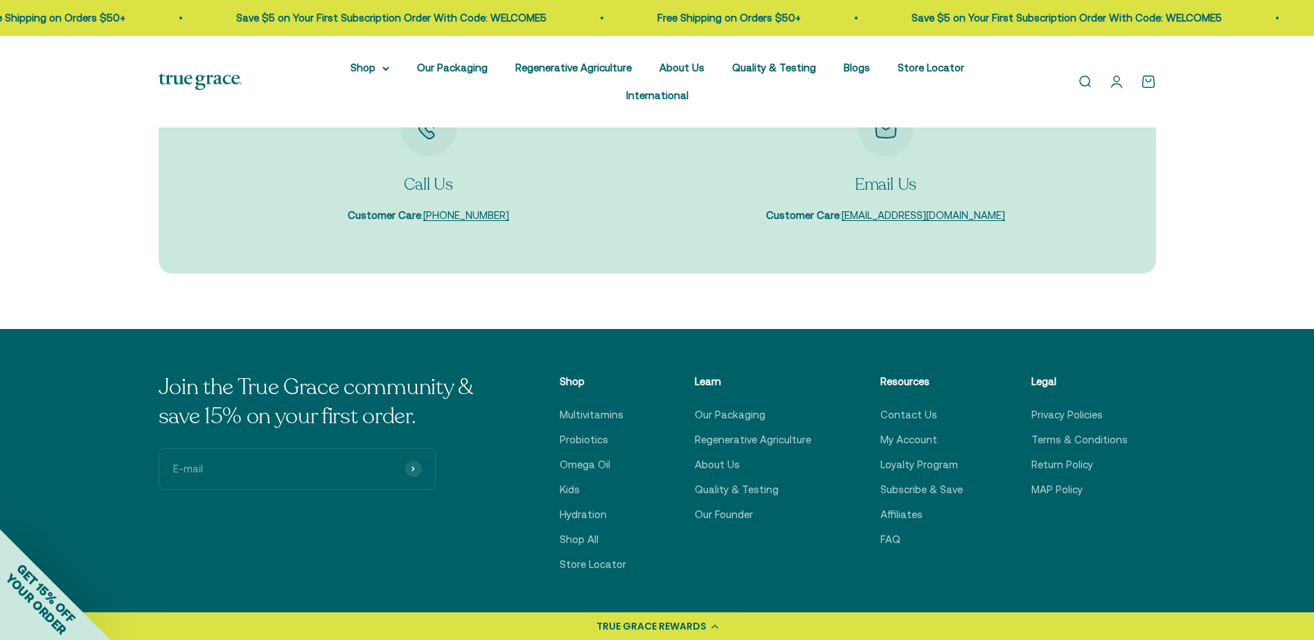
scroll to position [4850, 0]
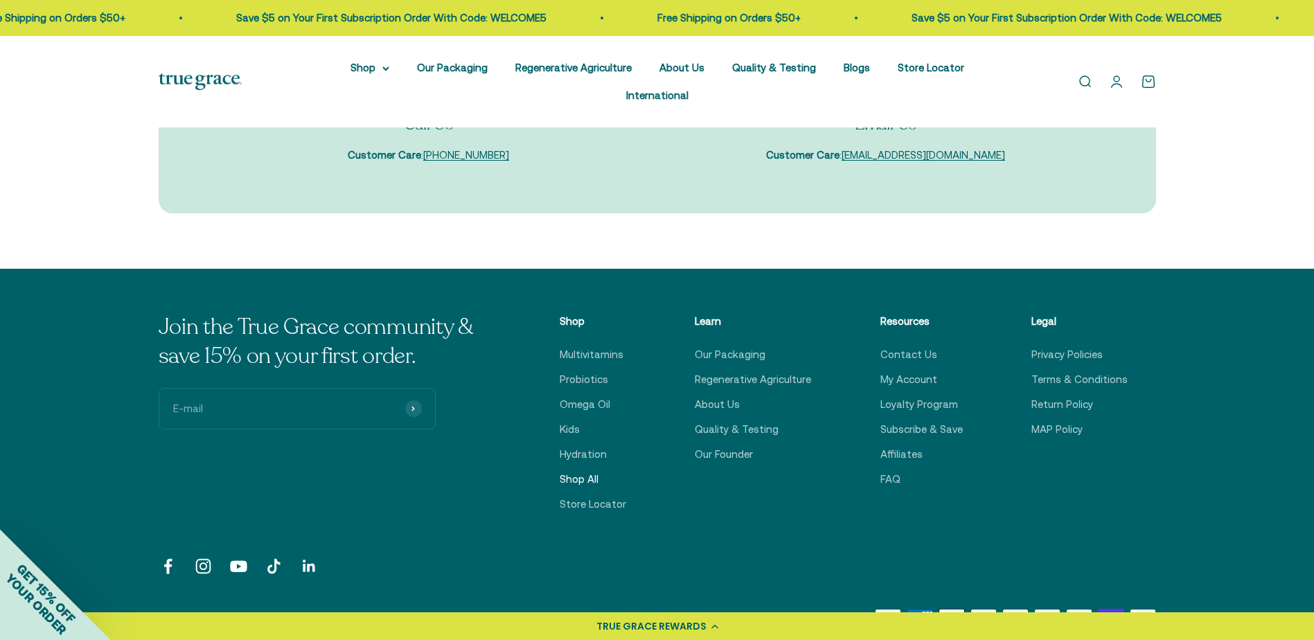
click at [592, 471] on link "Shop All" at bounding box center [579, 479] width 39 height 17
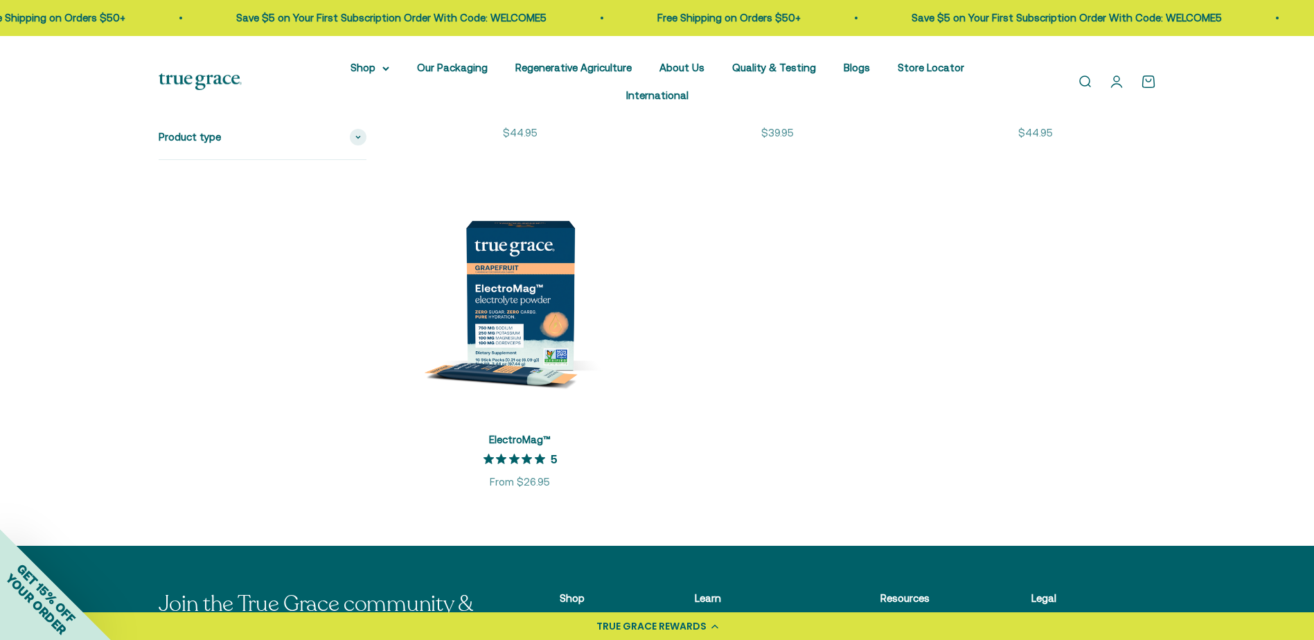
scroll to position [2702, 0]
click at [515, 271] on img at bounding box center [520, 295] width 241 height 241
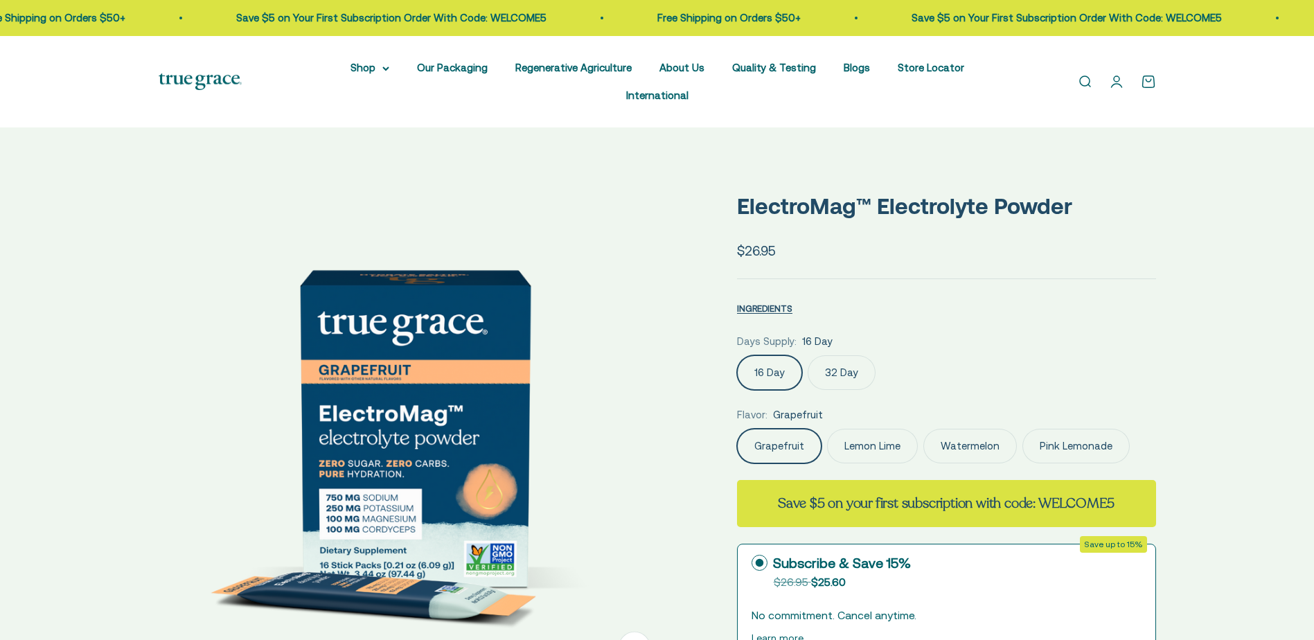
click at [1043, 429] on label "Pink Lemonade" at bounding box center [1076, 446] width 107 height 35
click at [737, 428] on input "Pink Lemonade" at bounding box center [736, 428] width 1 height 1
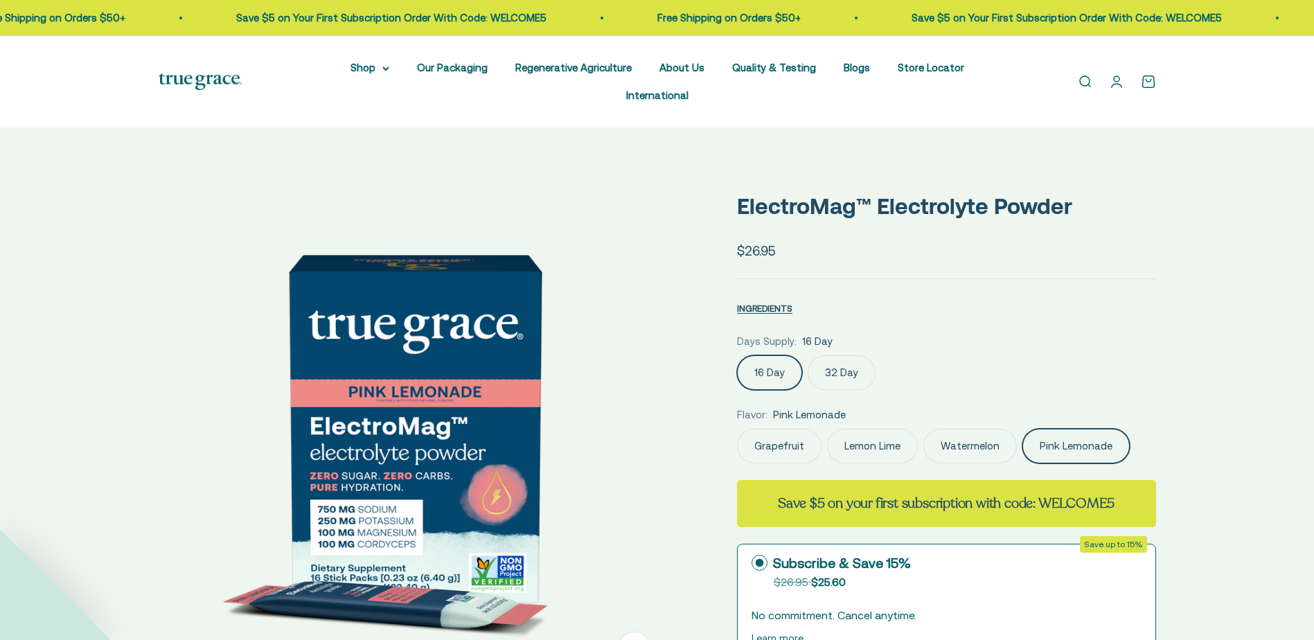
select select "3"
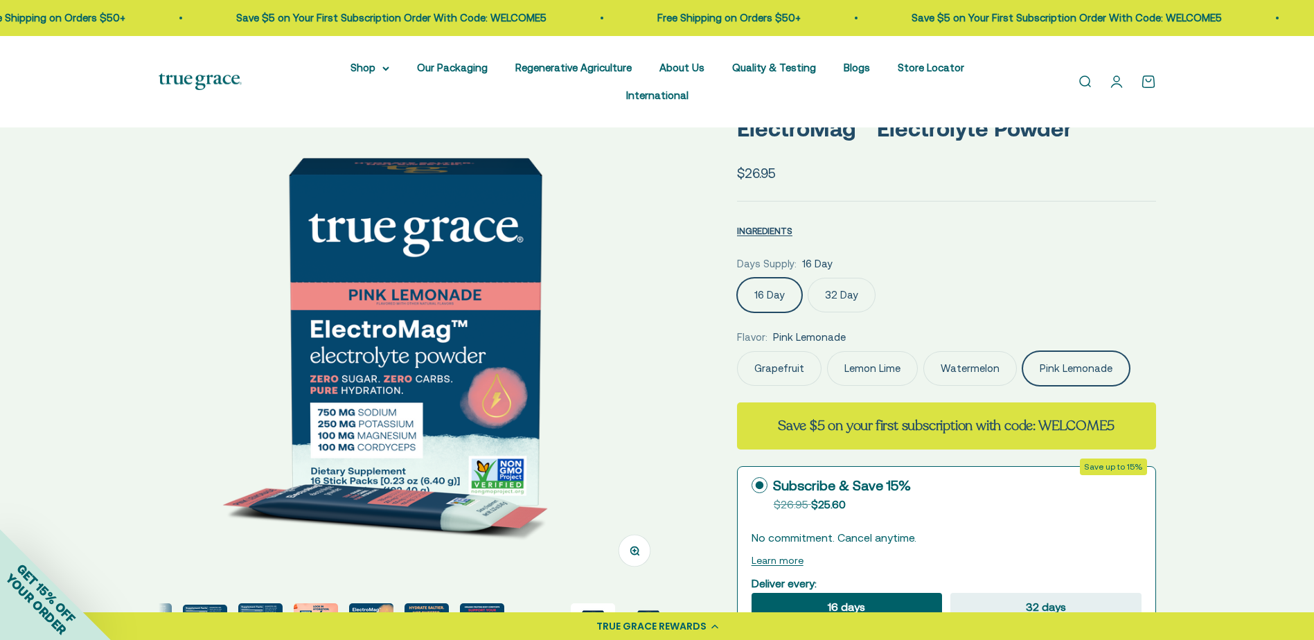
scroll to position [69, 0]
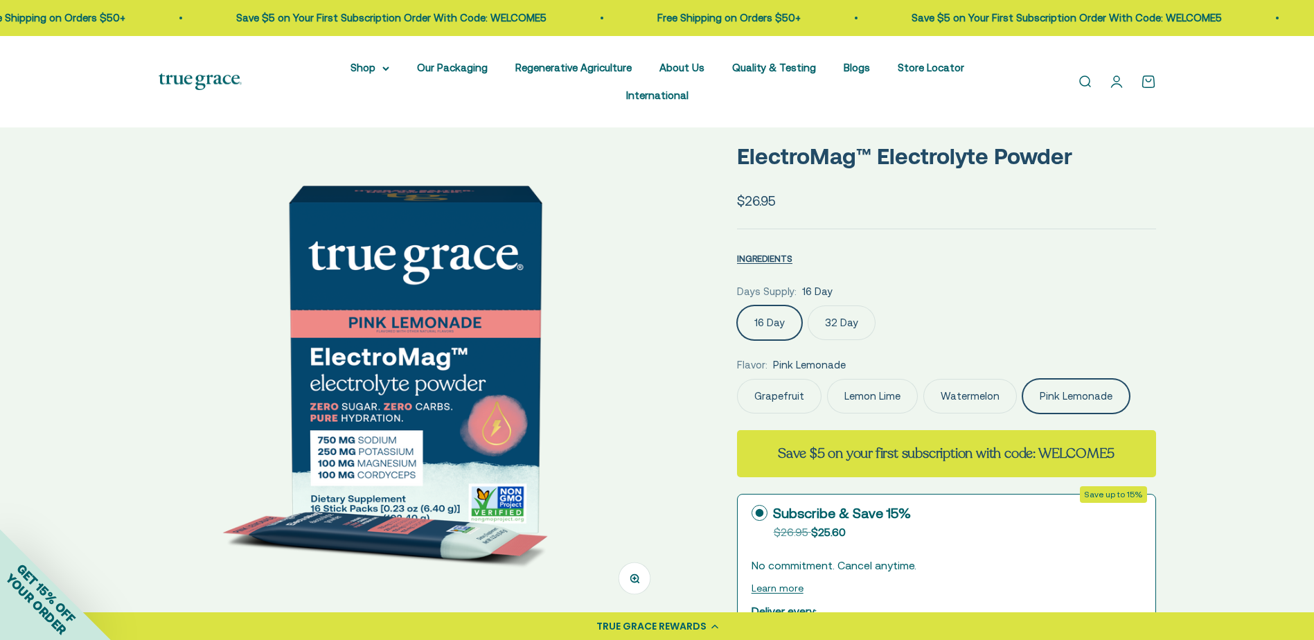
click at [594, 350] on img at bounding box center [415, 359] width 512 height 512
click at [542, 344] on img at bounding box center [415, 359] width 512 height 512
click at [576, 378] on img at bounding box center [415, 359] width 512 height 512
click at [628, 365] on img at bounding box center [415, 359] width 512 height 512
click at [357, 163] on img at bounding box center [415, 359] width 512 height 512
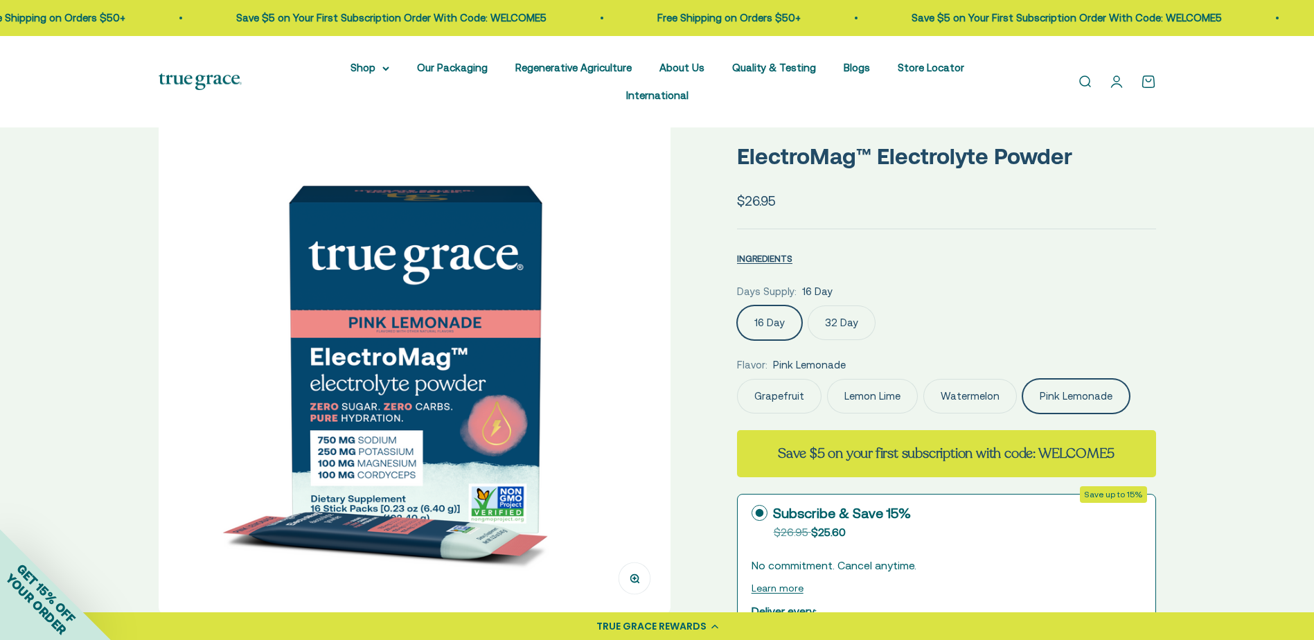
click at [504, 418] on img at bounding box center [415, 359] width 512 height 512
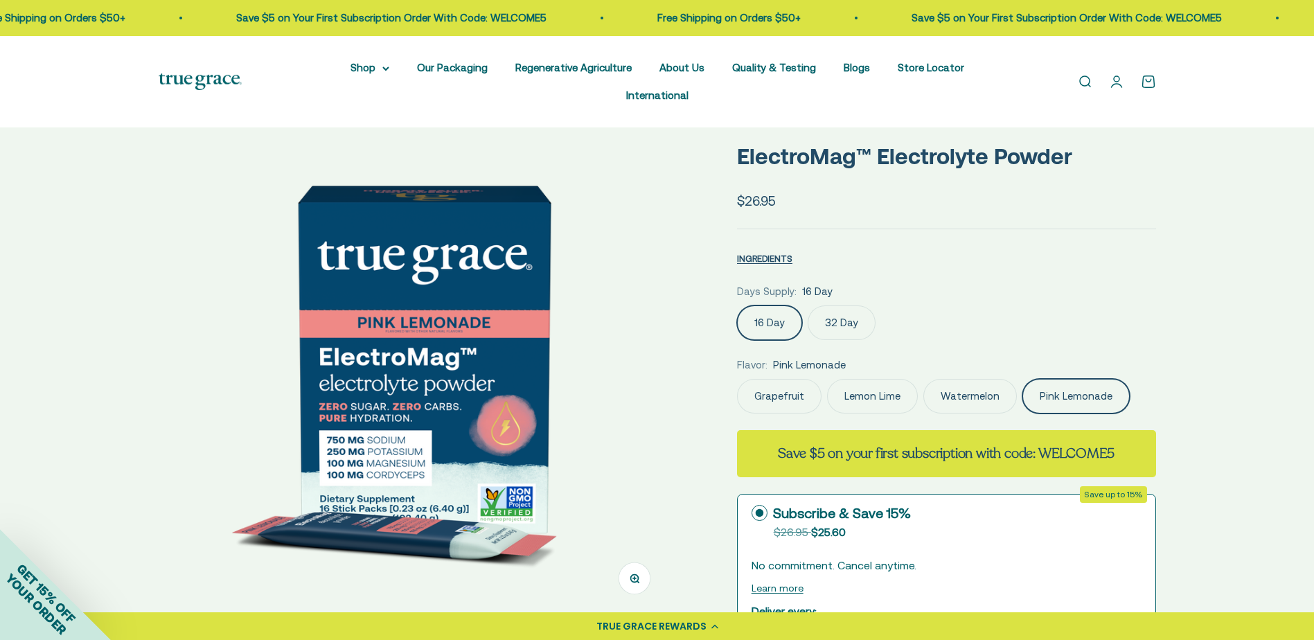
scroll to position [0, 6345]
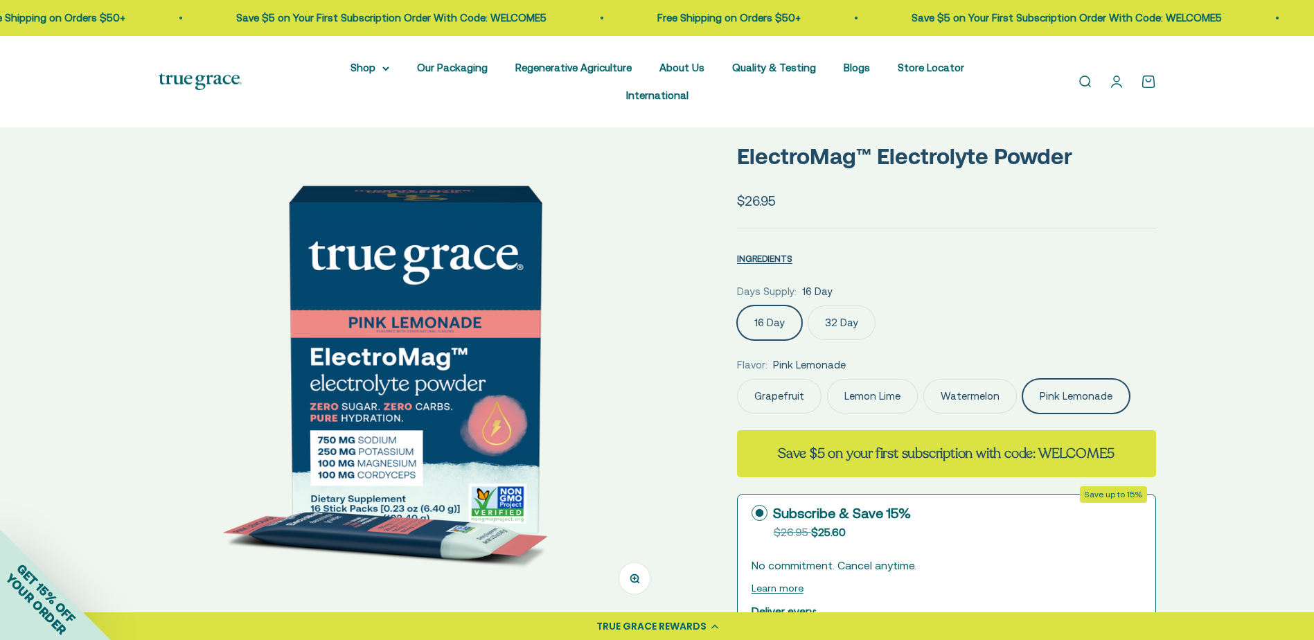
click at [504, 418] on img at bounding box center [415, 359] width 512 height 512
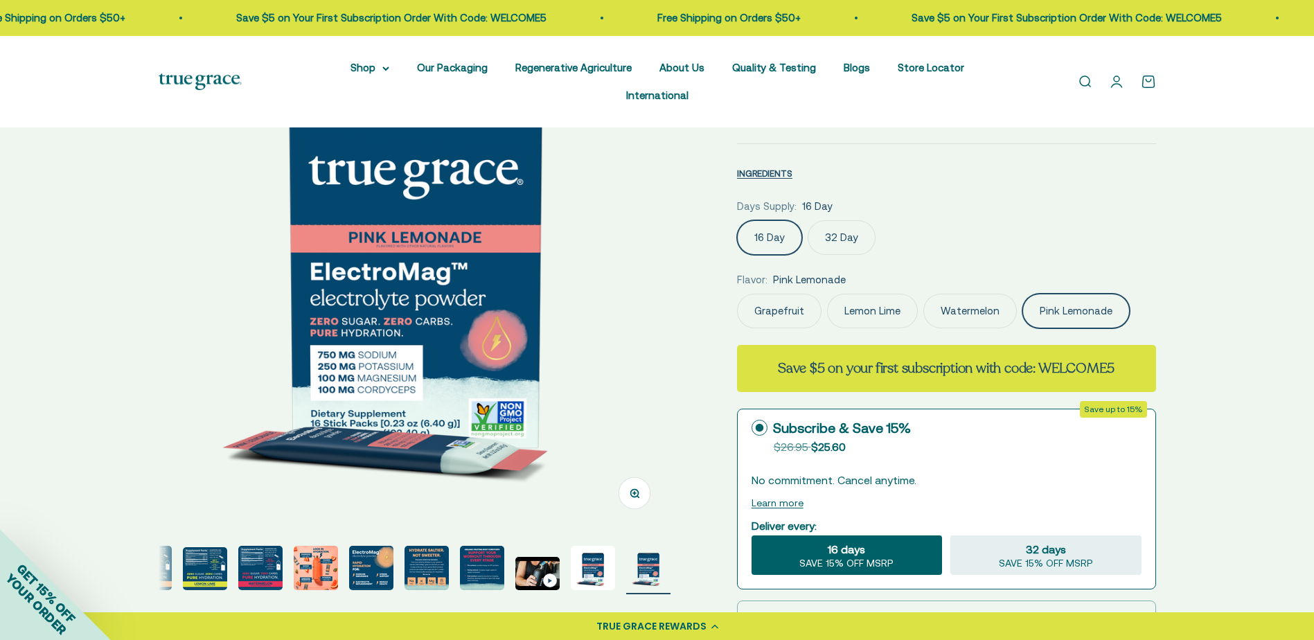
scroll to position [208, 0]
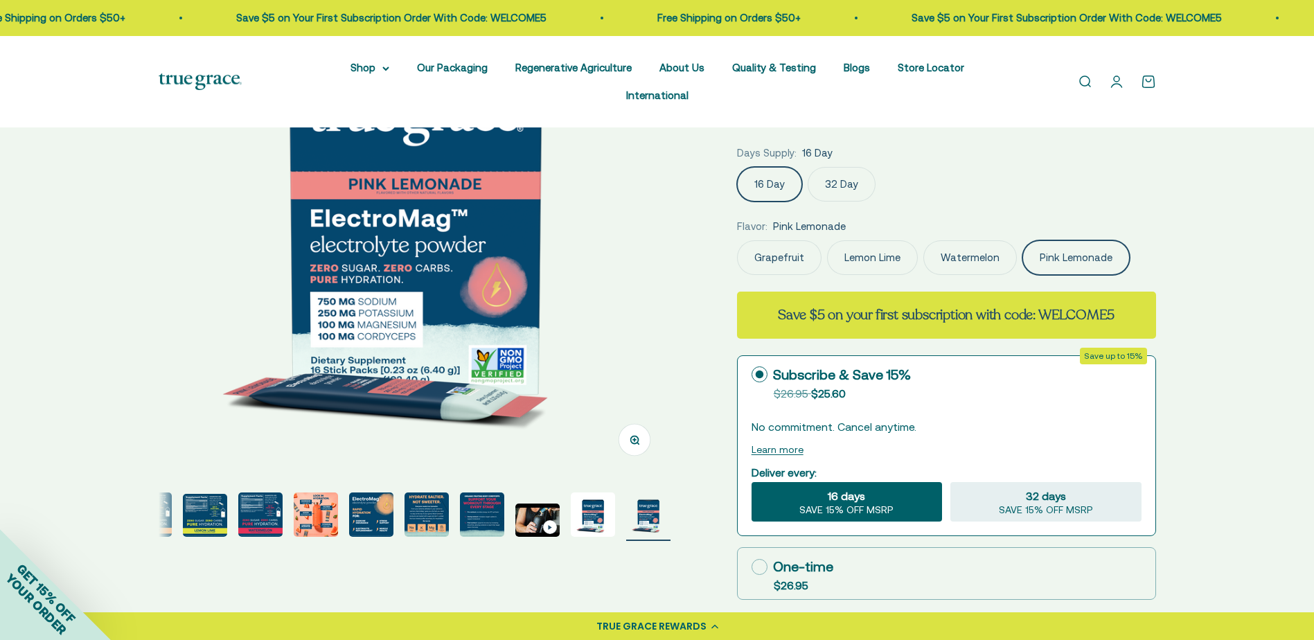
click at [168, 493] on img "Go to item 4" at bounding box center [149, 515] width 44 height 44
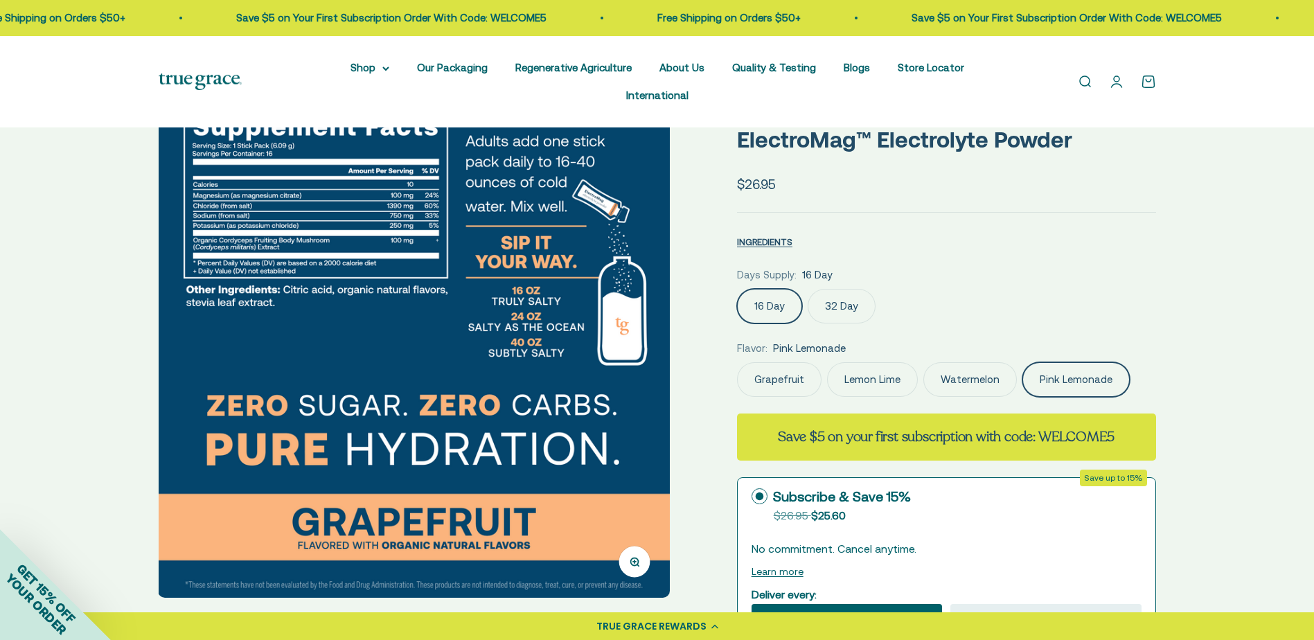
scroll to position [0, 0]
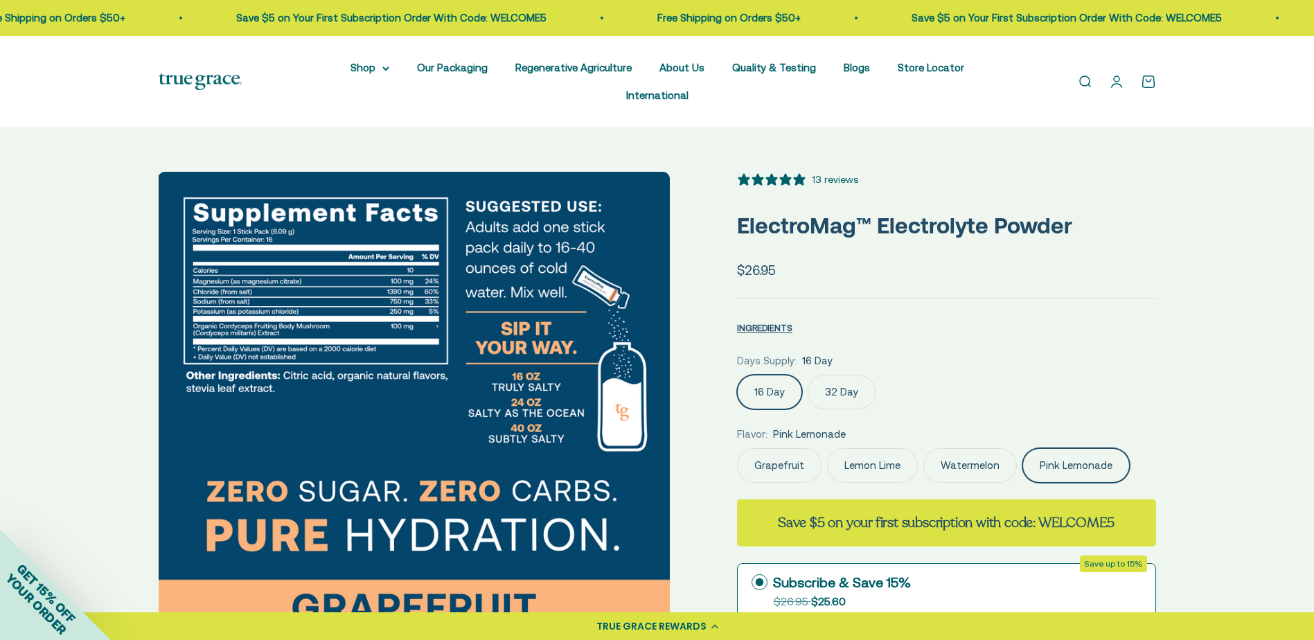
click at [622, 448] on img at bounding box center [414, 428] width 512 height 512
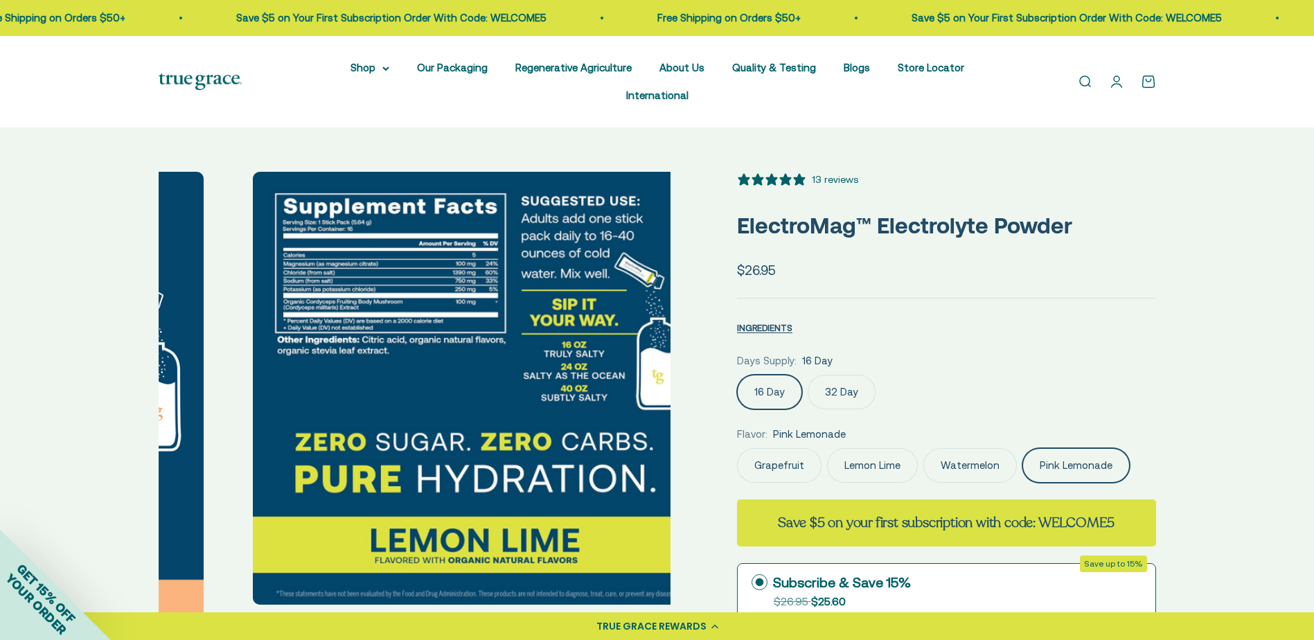
scroll to position [0, 2115]
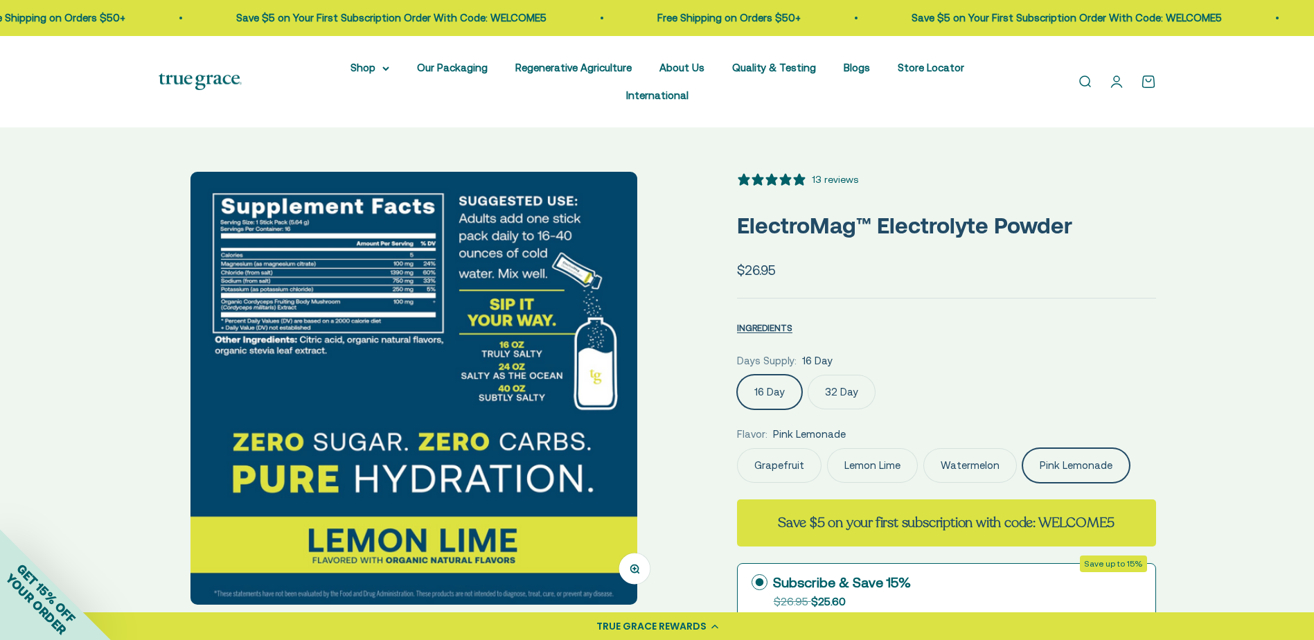
click at [610, 408] on img at bounding box center [414, 388] width 447 height 433
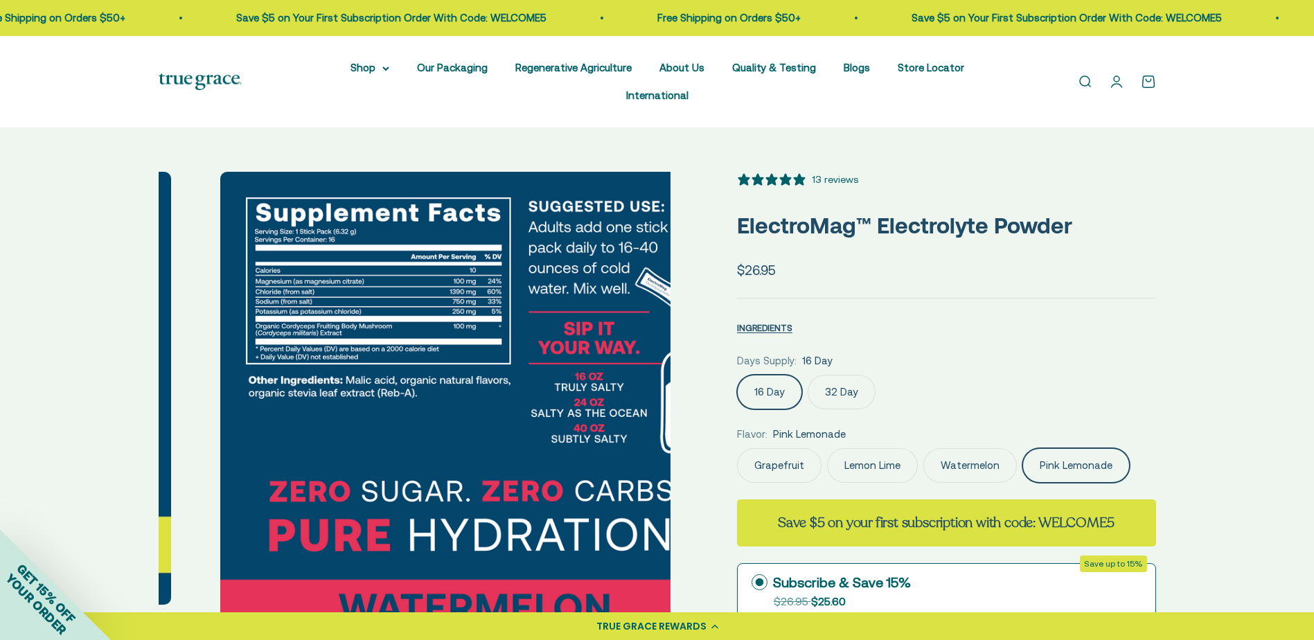
scroll to position [0, 2644]
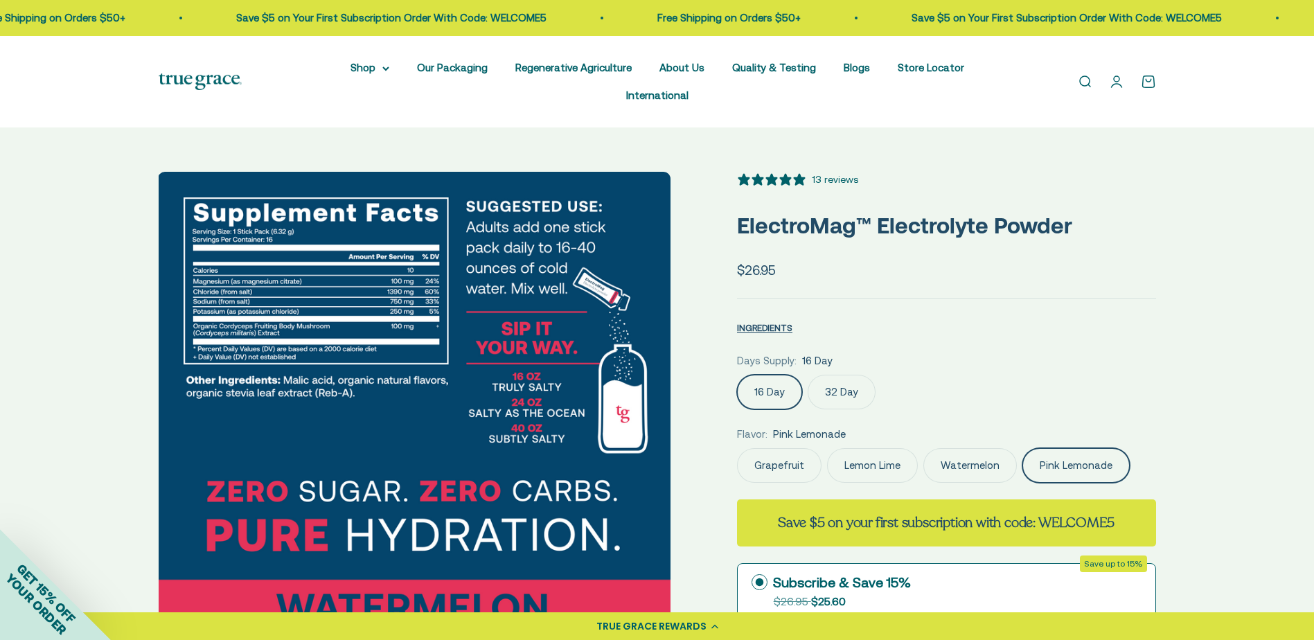
click at [732, 68] on link "Quality & Testing" at bounding box center [774, 68] width 84 height 12
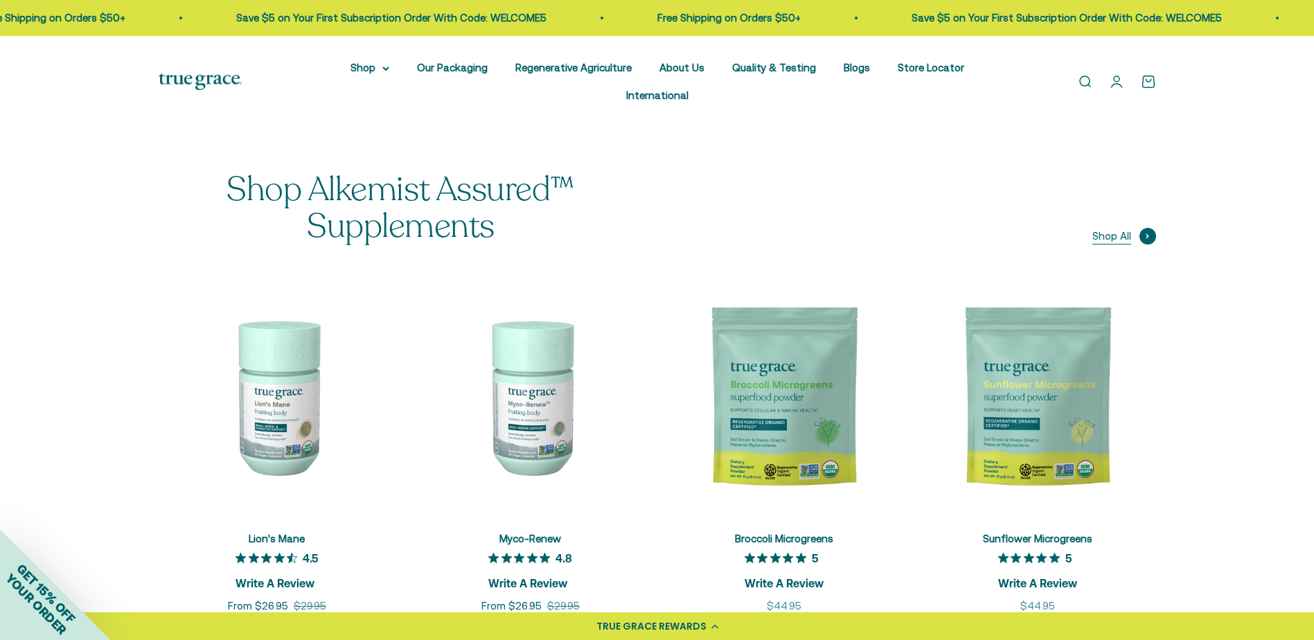
scroll to position [1732, 0]
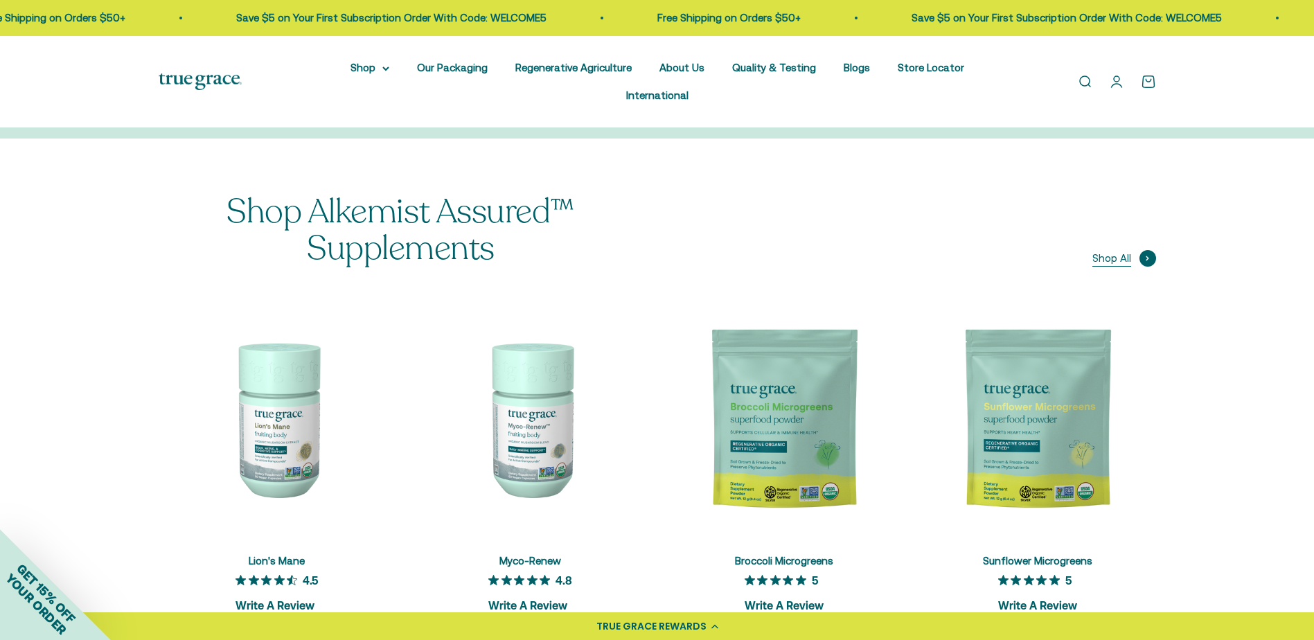
click at [1102, 250] on span "Shop All" at bounding box center [1112, 258] width 39 height 17
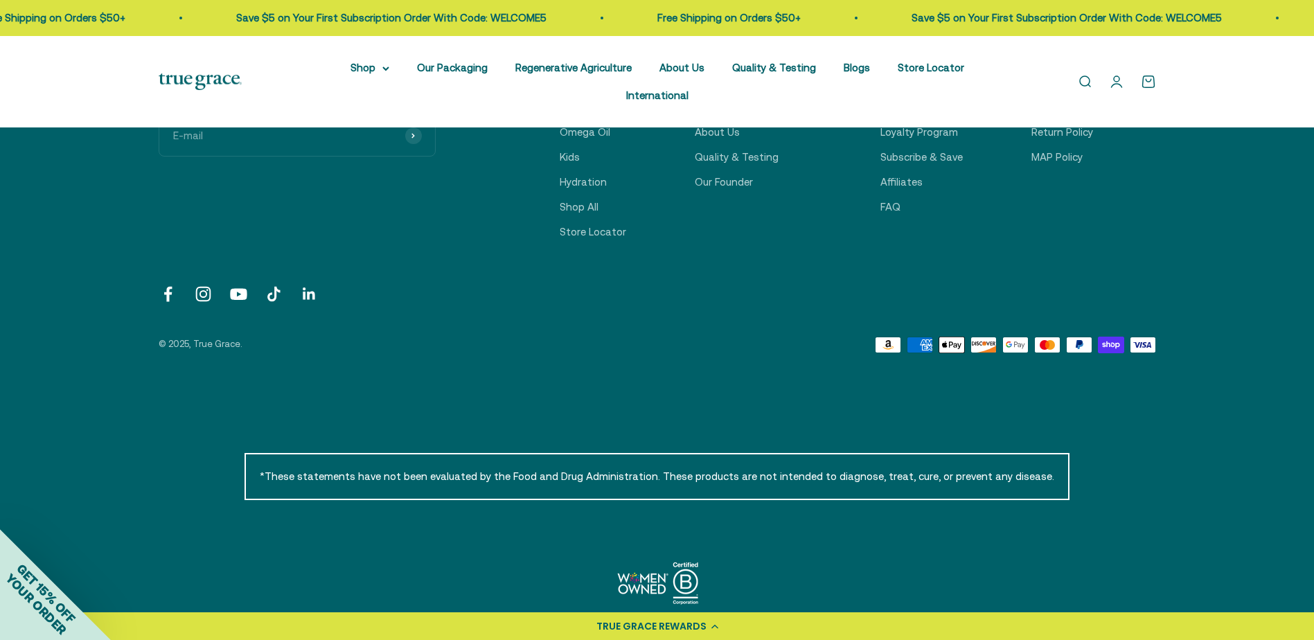
scroll to position [2443, 0]
